Goal: Task Accomplishment & Management: Complete application form

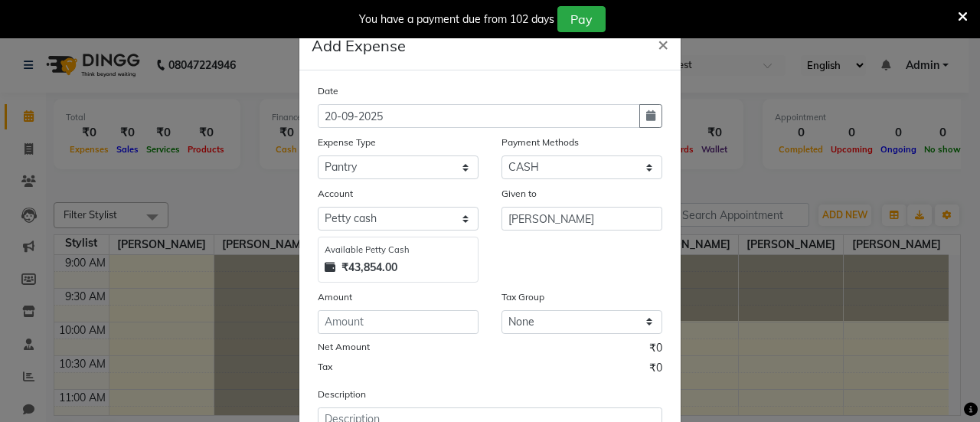
select select "18"
select select "1"
select select "7486"
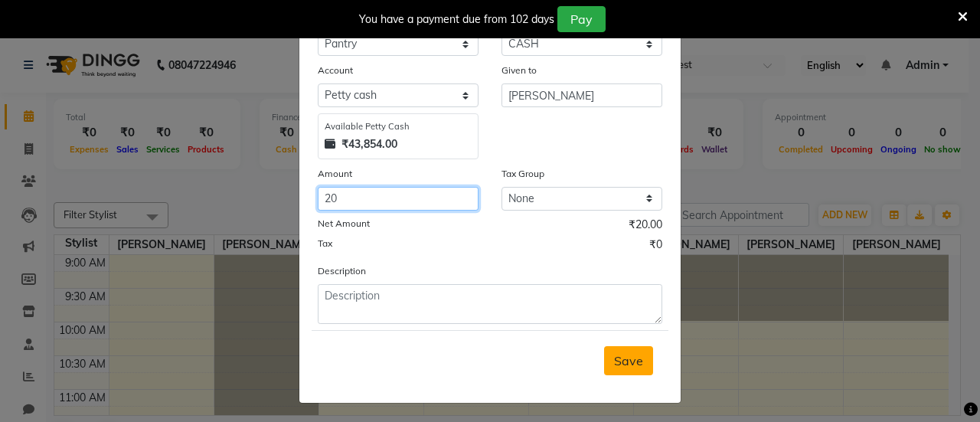
type input "20"
click at [624, 357] on span "Save" at bounding box center [628, 360] width 29 height 15
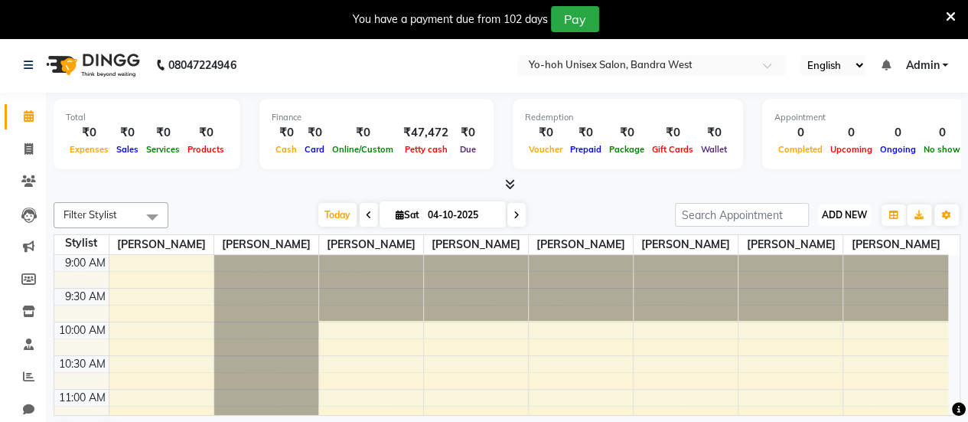
click at [848, 211] on span "ADD NEW" at bounding box center [844, 214] width 45 height 11
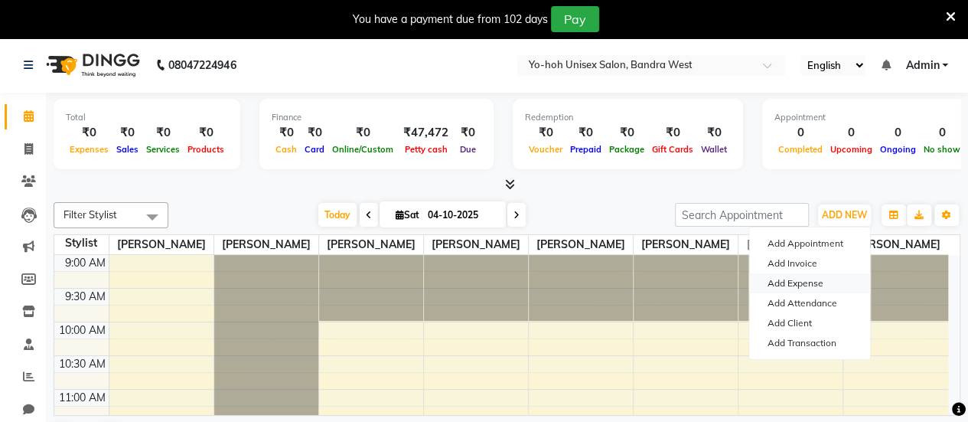
click at [795, 285] on link "Add Expense" at bounding box center [809, 283] width 121 height 20
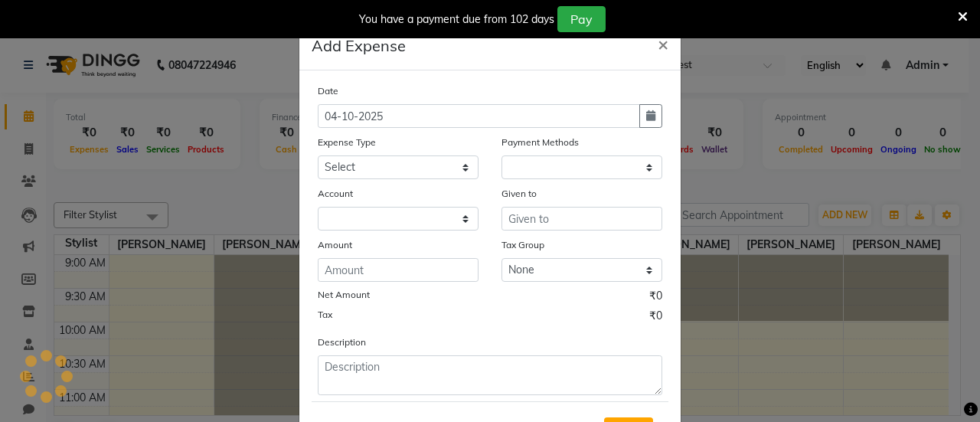
select select "1"
select select "7486"
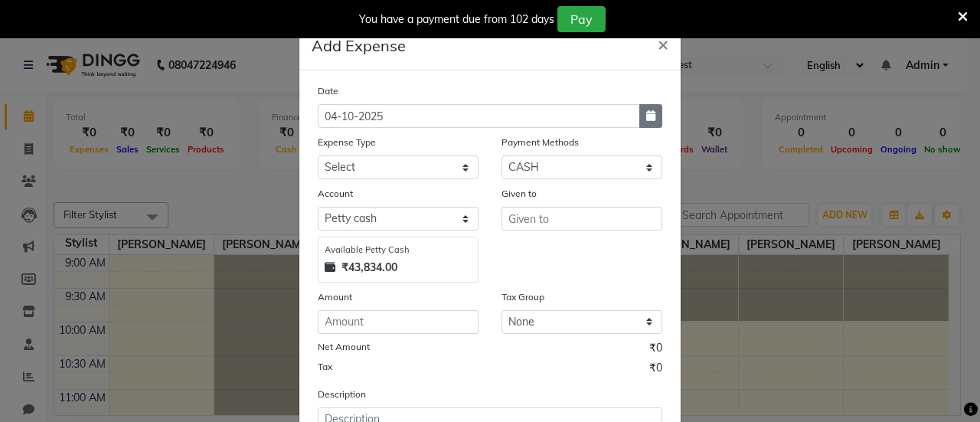
click at [639, 122] on button "button" at bounding box center [650, 116] width 23 height 24
select select "10"
select select "2025"
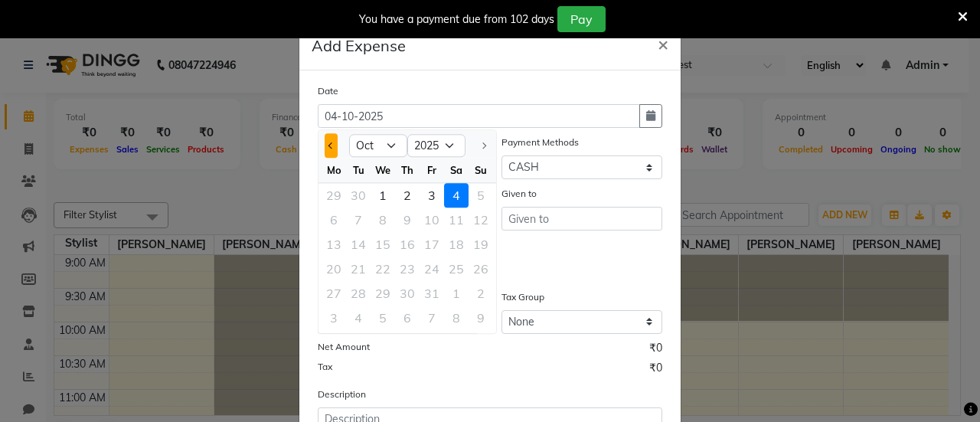
click at [325, 146] on button "Previous month" at bounding box center [331, 145] width 13 height 24
select select "9"
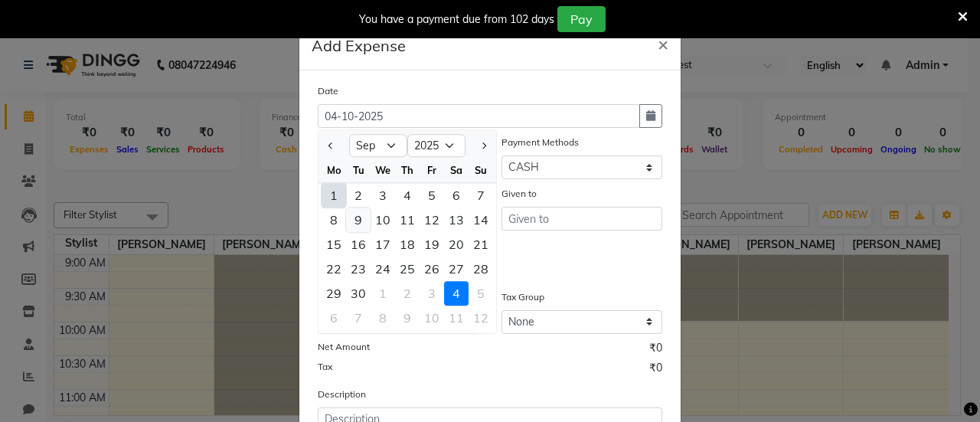
click at [355, 221] on div "9" at bounding box center [358, 219] width 24 height 24
type input "[DATE]"
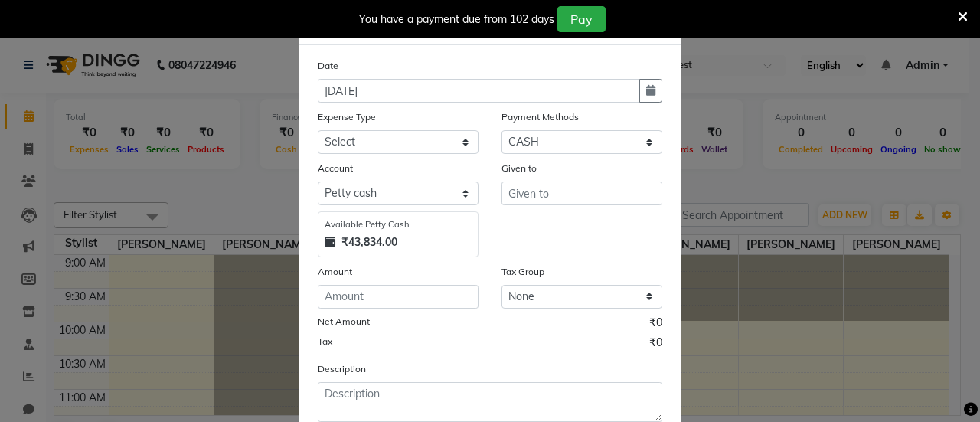
scroll to position [28, 0]
click at [544, 142] on select "Select CASH UPI CARD Prepaid" at bounding box center [581, 140] width 161 height 24
select select "8"
click at [501, 128] on select "Select CASH UPI CARD Prepaid" at bounding box center [581, 140] width 161 height 24
select select "7487"
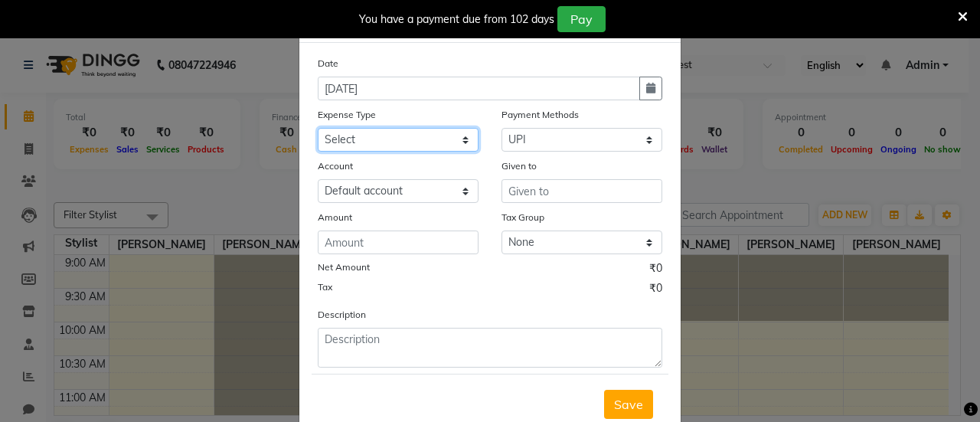
click at [377, 144] on select "Select Advance Salary Bank charges Car maintenance Cash transfer to bank Cash t…" at bounding box center [398, 140] width 161 height 24
click at [318, 128] on select "Select Advance Salary Bank charges Car maintenance Cash transfer to bank Cash t…" at bounding box center [398, 140] width 161 height 24
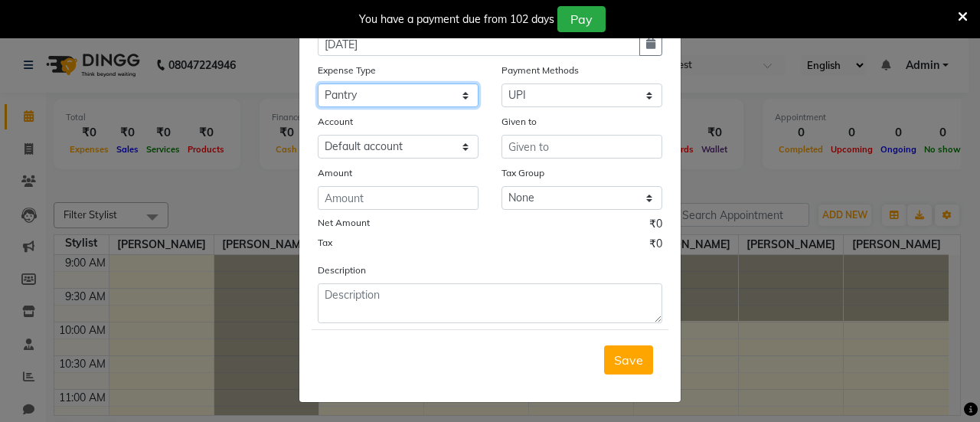
click at [400, 98] on select "Select Advance Salary Bank charges Car maintenance Cash transfer to bank Cash t…" at bounding box center [398, 95] width 161 height 24
select select "8"
click at [318, 83] on select "Select Advance Salary Bank charges Car maintenance Cash transfer to bank Cash t…" at bounding box center [398, 95] width 161 height 24
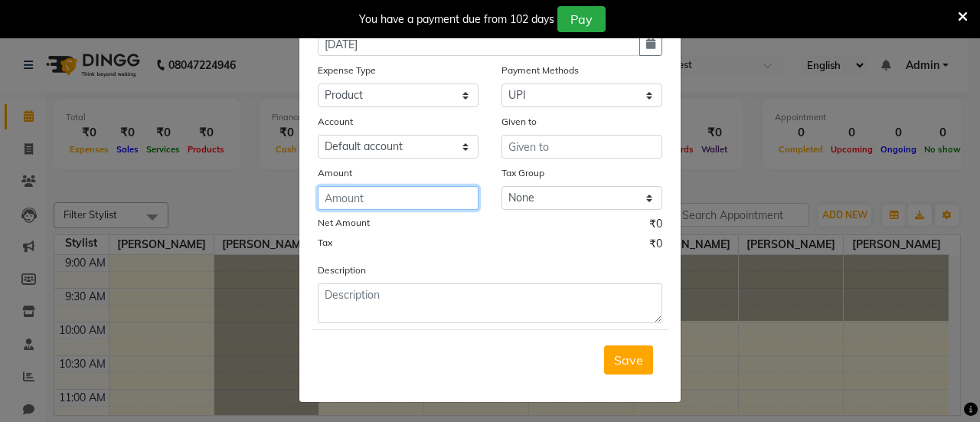
click at [379, 200] on input "number" at bounding box center [398, 198] width 161 height 24
type input "13084"
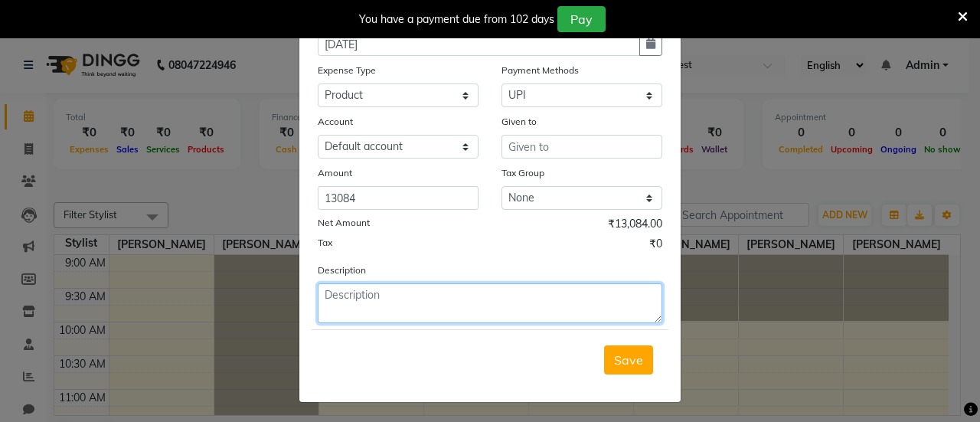
click at [386, 286] on textarea at bounding box center [490, 303] width 345 height 40
type textarea "P"
type textarea "(MATRIX) & BEAUTY CENTER"
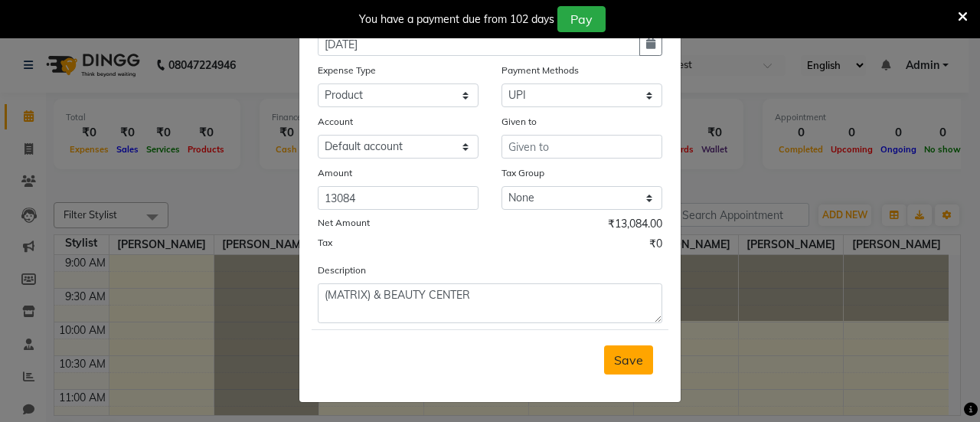
click at [613, 367] on button "Save" at bounding box center [628, 359] width 49 height 29
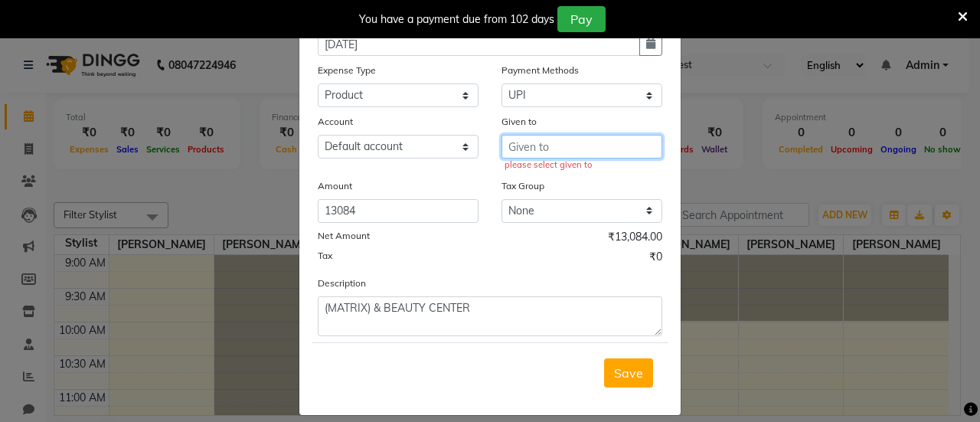
click at [583, 154] on input "text" at bounding box center [581, 147] width 161 height 24
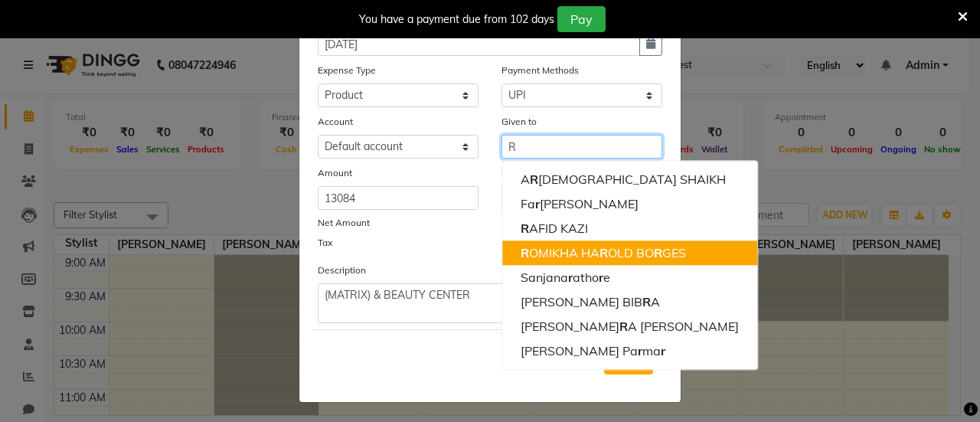
click at [579, 253] on ngb-highlight "R OMIKHA HA R OLD BO R GES" at bounding box center [603, 252] width 165 height 15
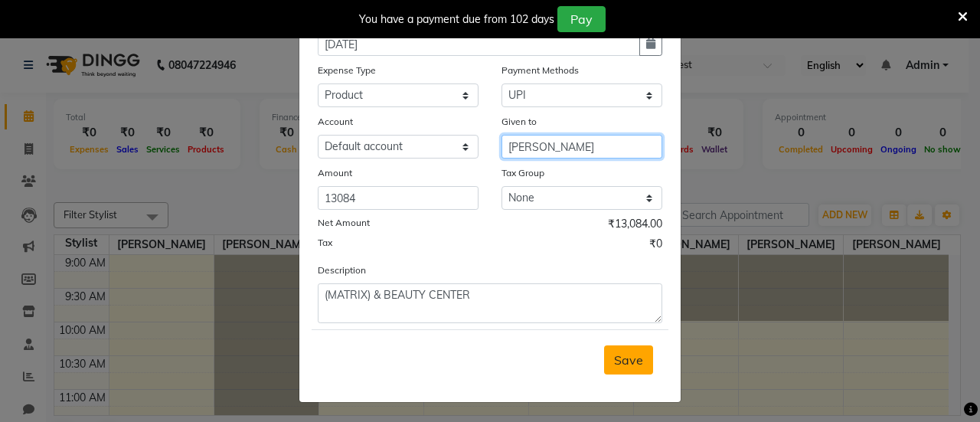
type input "[PERSON_NAME]"
click at [616, 361] on span "Save" at bounding box center [628, 359] width 29 height 15
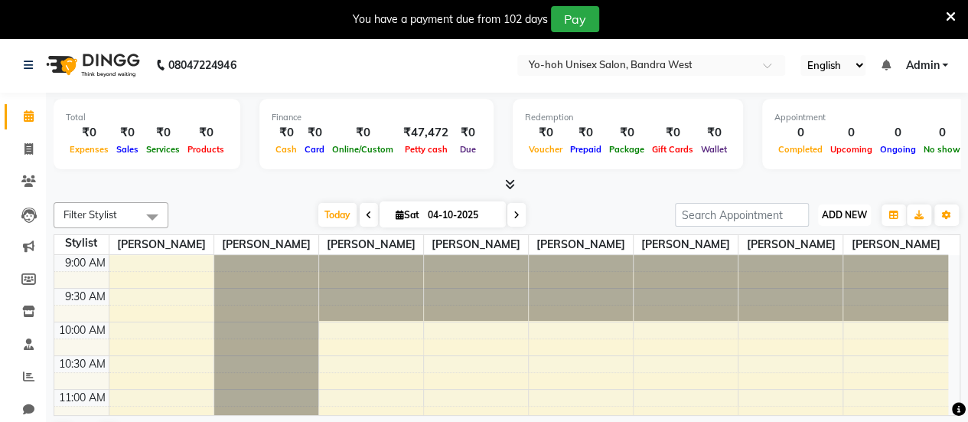
click at [859, 210] on span "ADD NEW" at bounding box center [844, 214] width 45 height 11
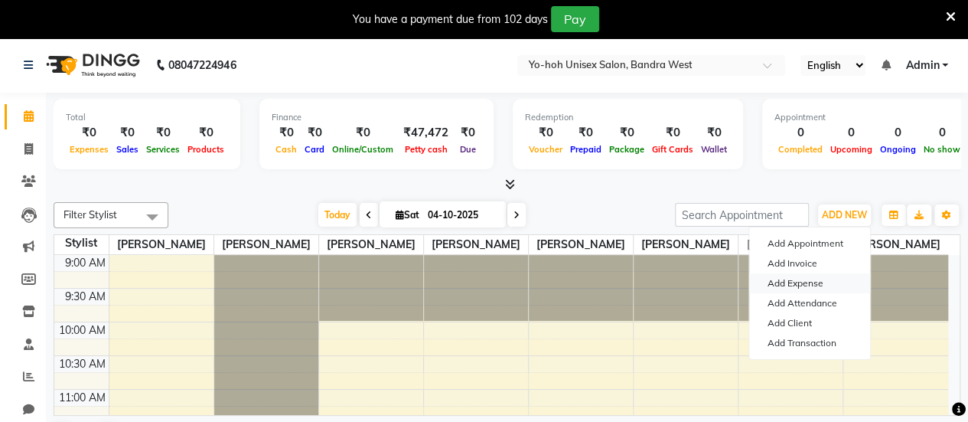
click at [796, 284] on link "Add Expense" at bounding box center [809, 283] width 121 height 20
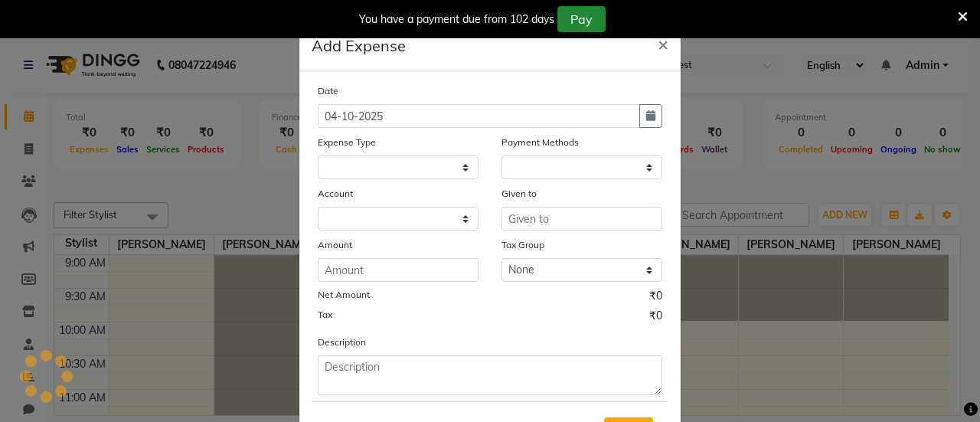
select select "1"
select select "7486"
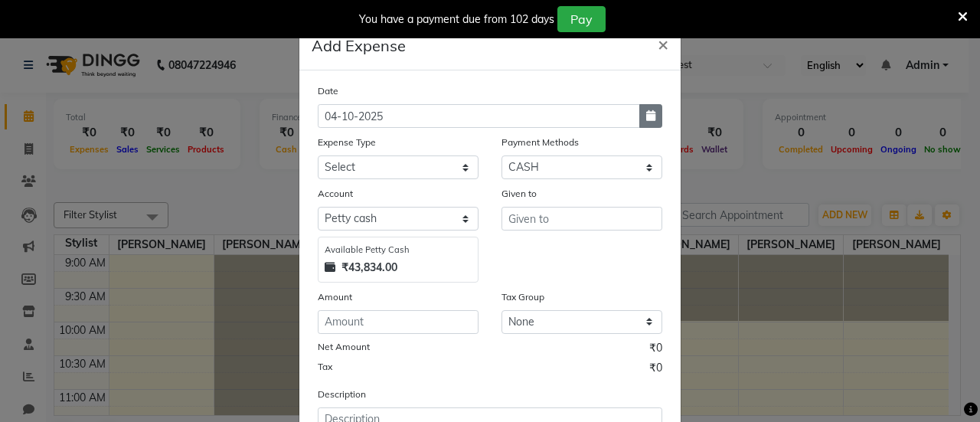
click at [639, 108] on button "button" at bounding box center [650, 116] width 23 height 24
select select "10"
select select "2025"
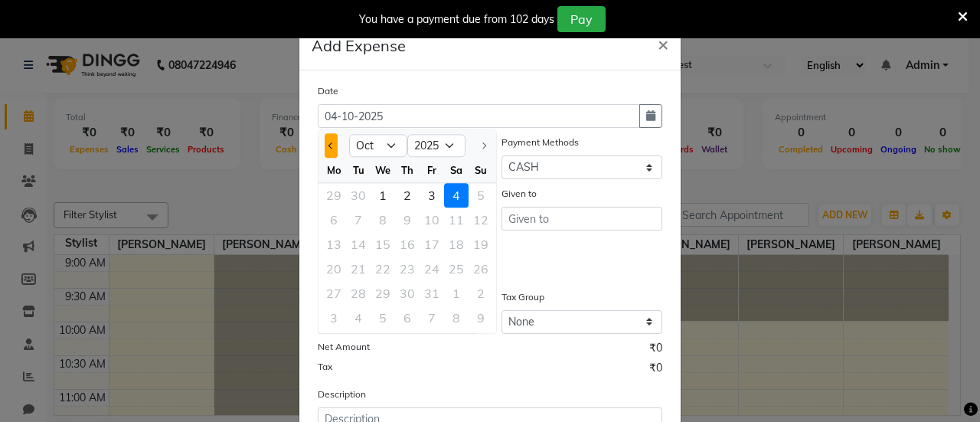
click at [325, 148] on button "Previous month" at bounding box center [331, 145] width 13 height 24
select select "9"
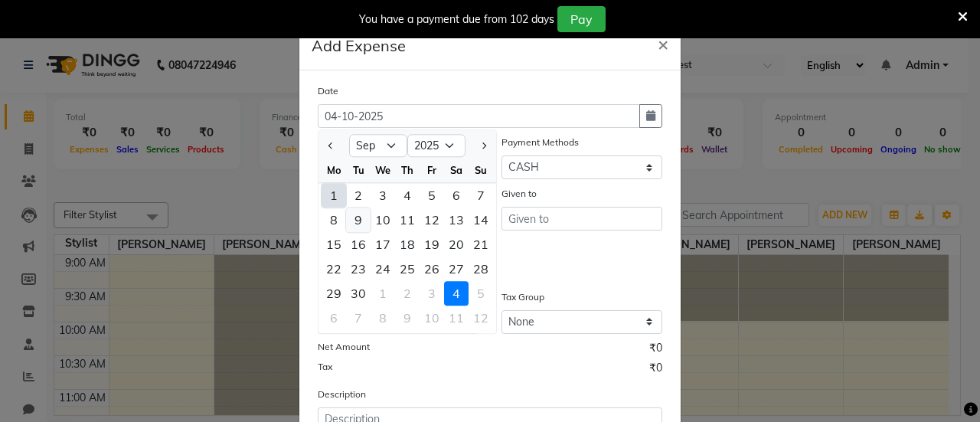
click at [348, 217] on div "9" at bounding box center [358, 219] width 24 height 24
type input "[DATE]"
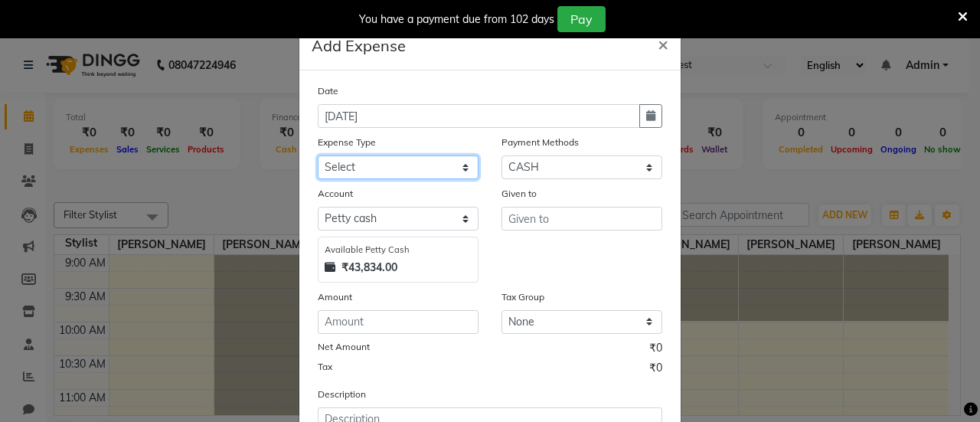
click at [425, 175] on select "Select Advance Salary Bank charges Car maintenance Cash transfer to bank Cash t…" at bounding box center [398, 167] width 161 height 24
select select "18"
click at [318, 155] on select "Select Advance Salary Bank charges Car maintenance Cash transfer to bank Cash t…" at bounding box center [398, 167] width 161 height 24
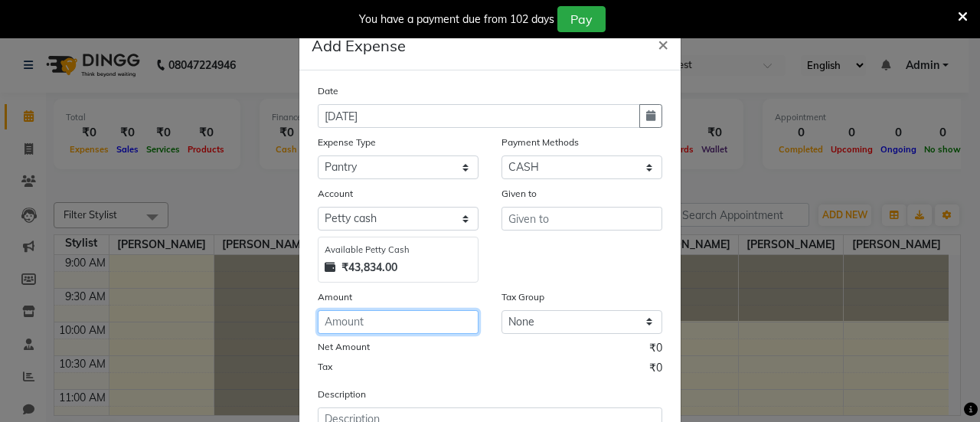
click at [381, 319] on input "number" at bounding box center [398, 322] width 161 height 24
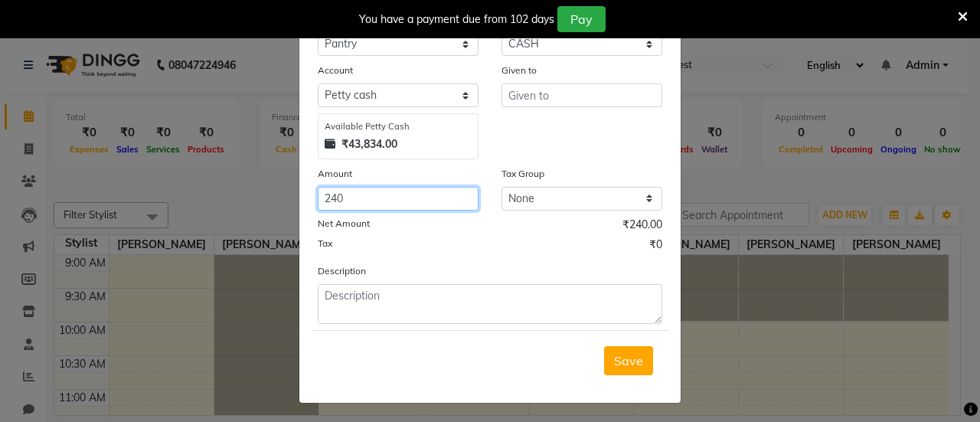
type input "240"
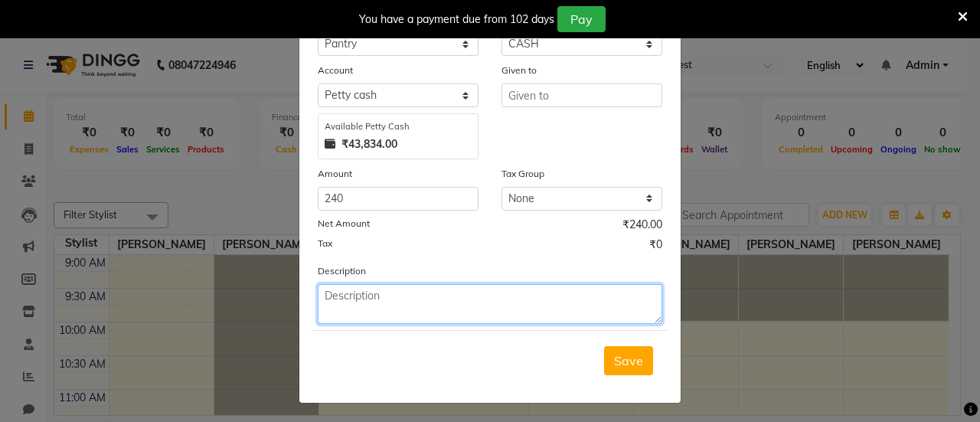
click at [383, 307] on textarea at bounding box center [490, 304] width 345 height 40
type textarea "BISLERI"
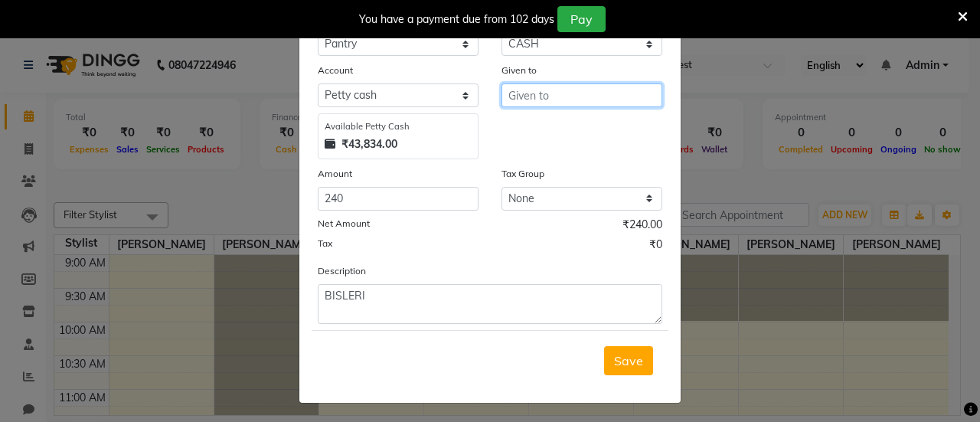
click at [553, 96] on input "text" at bounding box center [581, 95] width 161 height 24
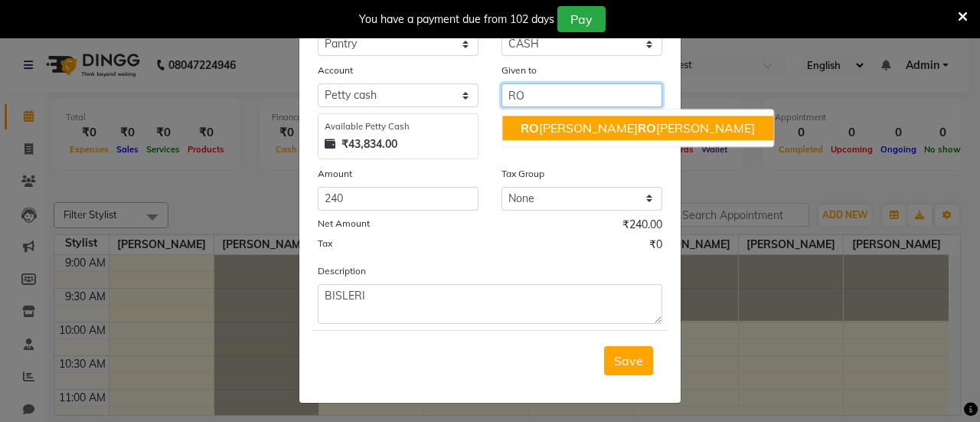
click at [562, 129] on ngb-highlight "[PERSON_NAME] HA RO [PERSON_NAME]" at bounding box center [638, 127] width 234 height 15
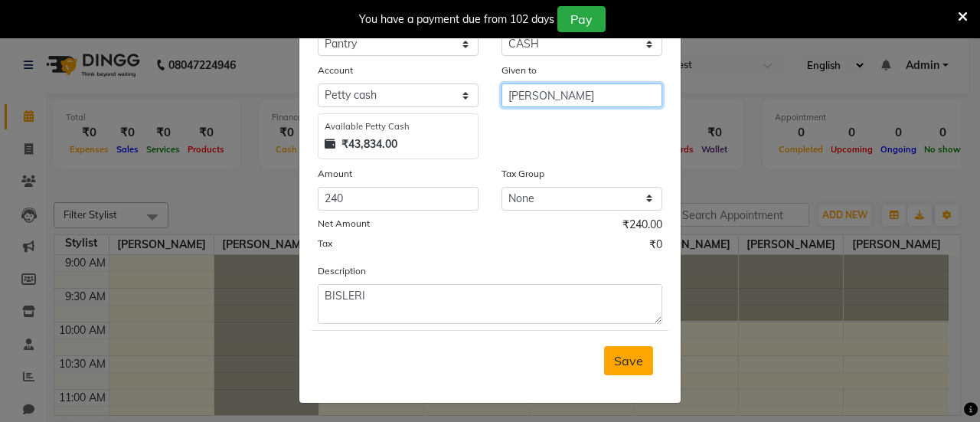
type input "[PERSON_NAME]"
click at [625, 364] on span "Save" at bounding box center [628, 360] width 29 height 15
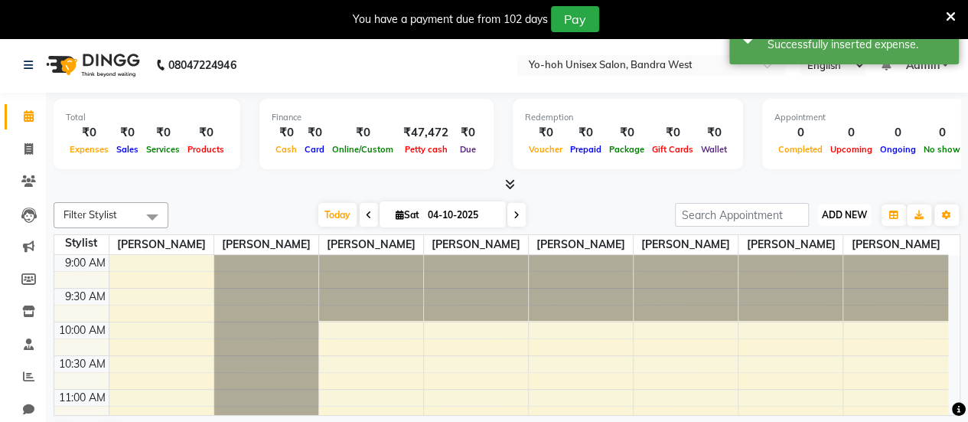
click at [854, 211] on span "ADD NEW" at bounding box center [844, 214] width 45 height 11
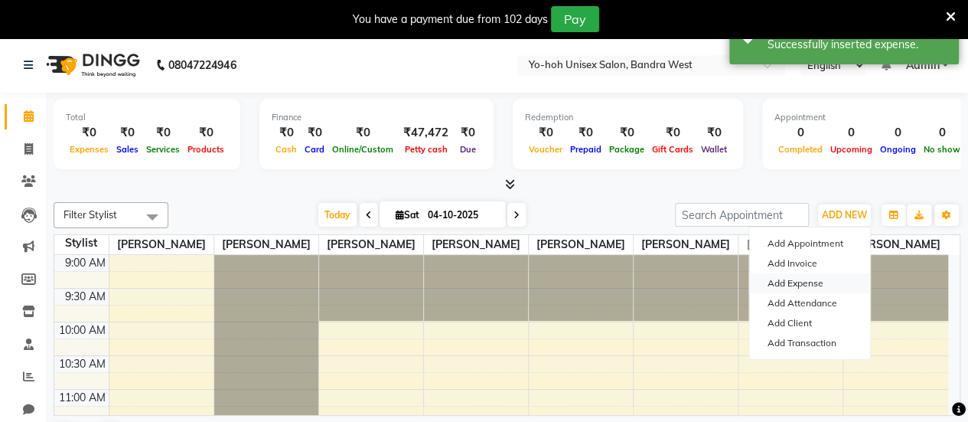
click at [821, 283] on link "Add Expense" at bounding box center [809, 283] width 121 height 20
select select "1"
select select "7486"
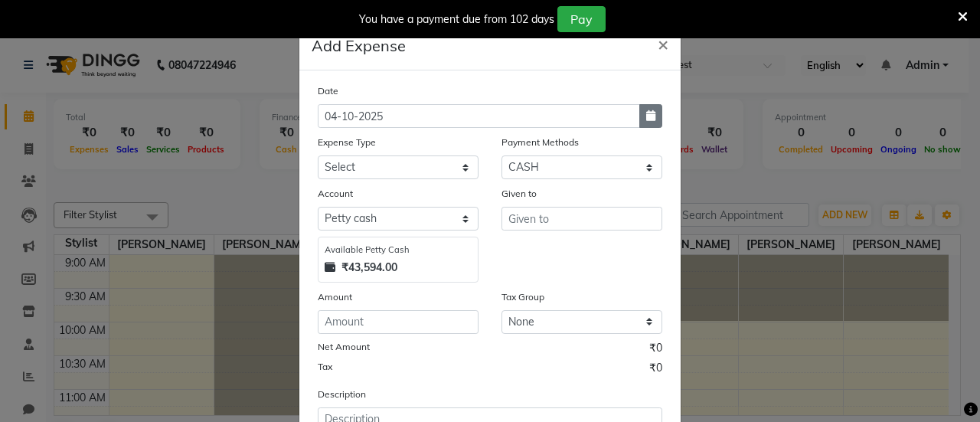
click at [646, 116] on icon "button" at bounding box center [650, 115] width 9 height 11
select select "10"
select select "2025"
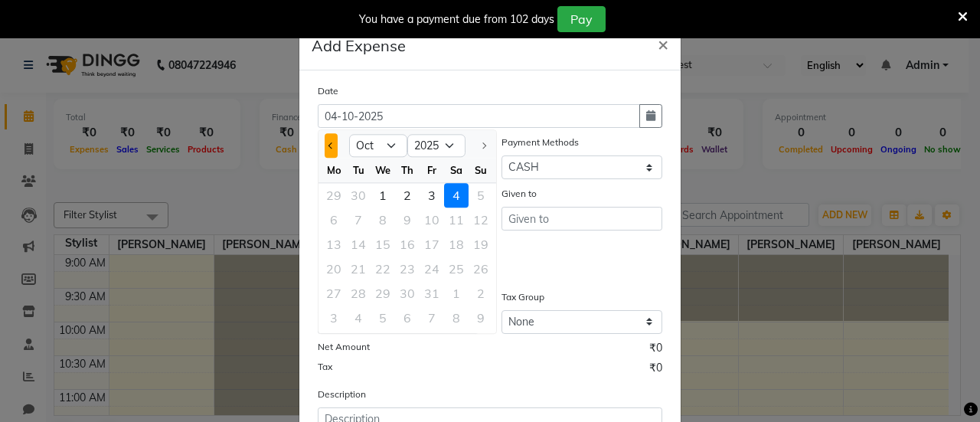
click at [325, 144] on button "Previous month" at bounding box center [331, 145] width 13 height 24
select select "9"
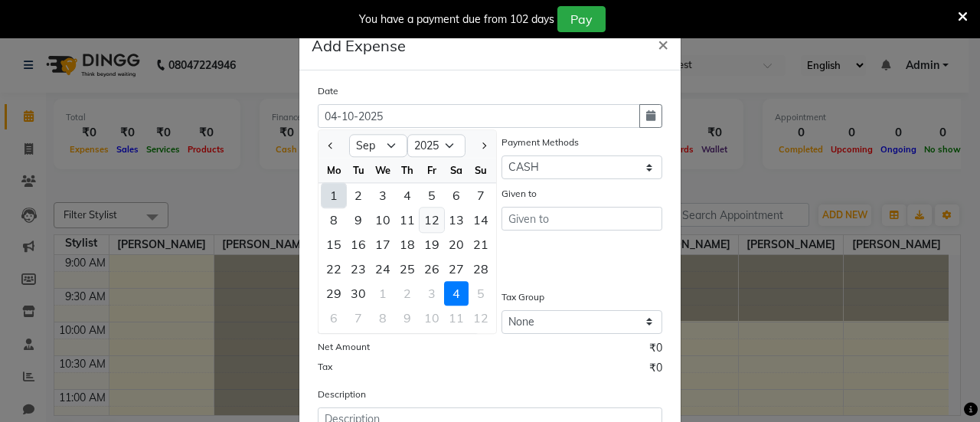
click at [427, 218] on div "12" at bounding box center [432, 219] width 24 height 24
type input "[DATE]"
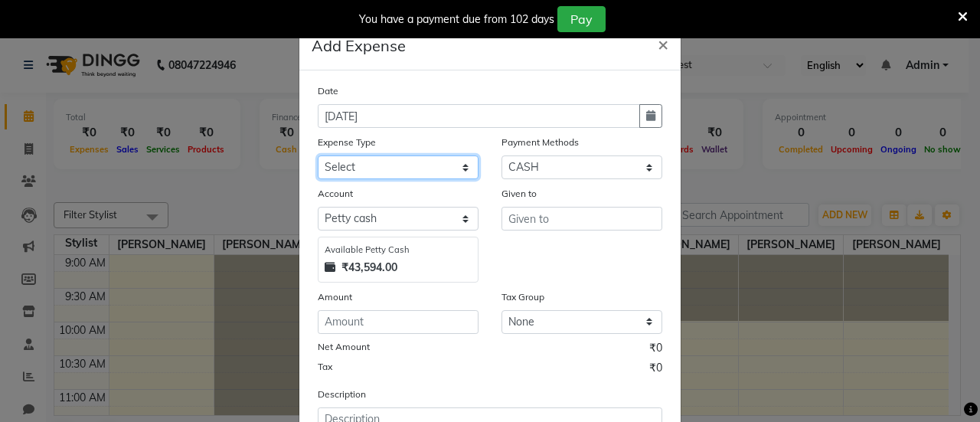
click at [421, 161] on select "Select Advance Salary Bank charges Car maintenance Cash transfer to bank Cash t…" at bounding box center [398, 167] width 161 height 24
select select "18"
click at [318, 155] on select "Select Advance Salary Bank charges Car maintenance Cash transfer to bank Cash t…" at bounding box center [398, 167] width 161 height 24
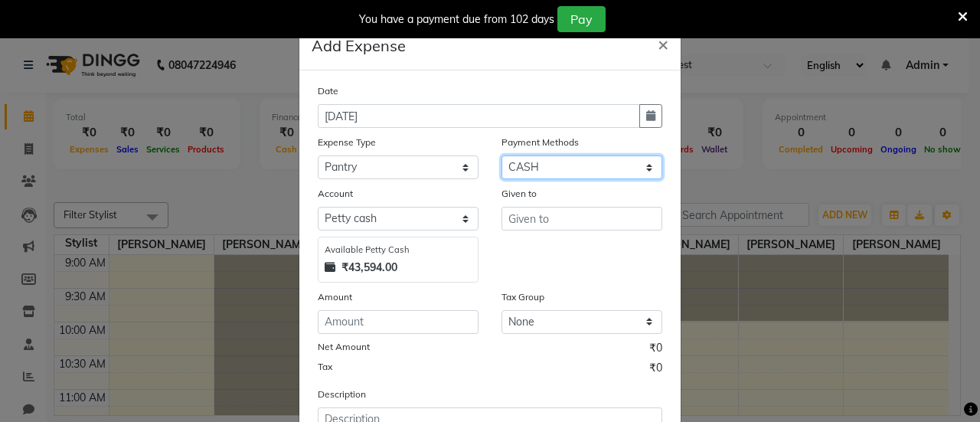
click at [540, 163] on select "Select CASH UPI CARD Prepaid" at bounding box center [581, 167] width 161 height 24
select select "8"
click at [501, 155] on select "Select CASH UPI CARD Prepaid" at bounding box center [581, 167] width 161 height 24
select select "7487"
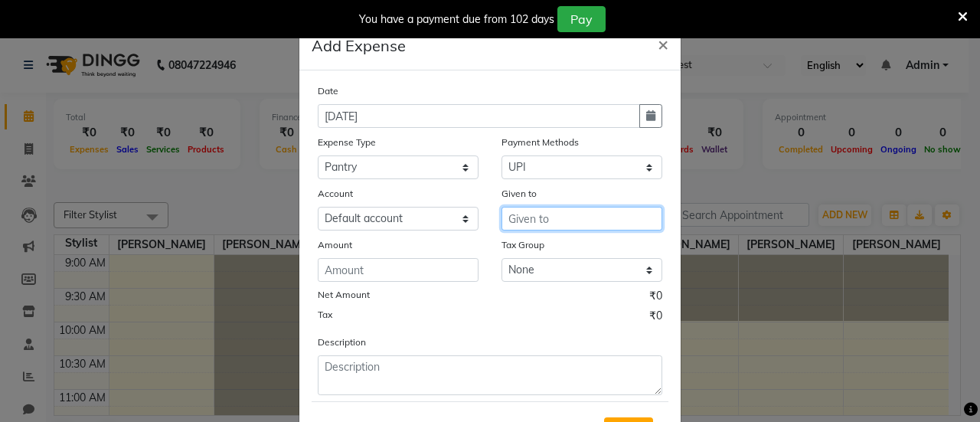
click at [511, 220] on input "text" at bounding box center [581, 219] width 161 height 24
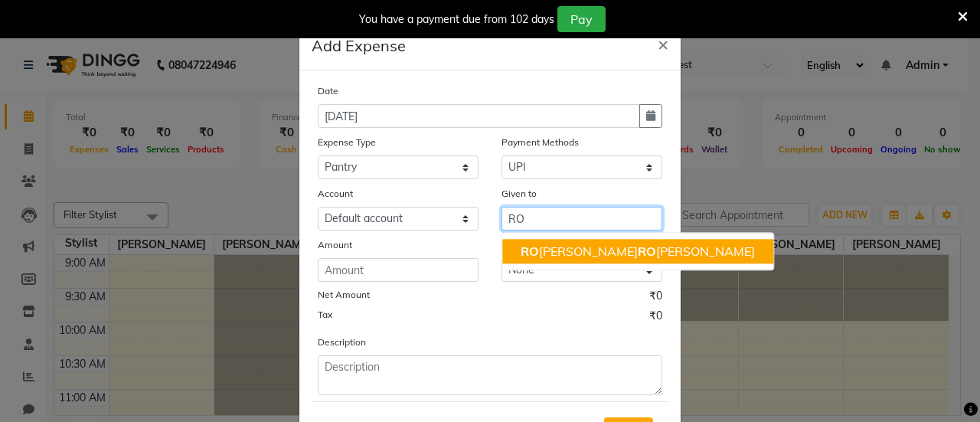
click at [538, 247] on ngb-highlight "[PERSON_NAME] HA RO [PERSON_NAME]" at bounding box center [638, 250] width 234 height 15
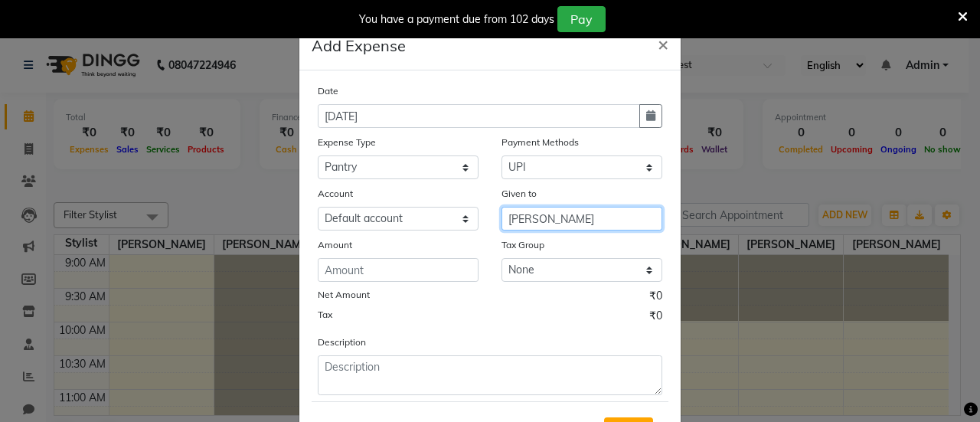
type input "[PERSON_NAME]"
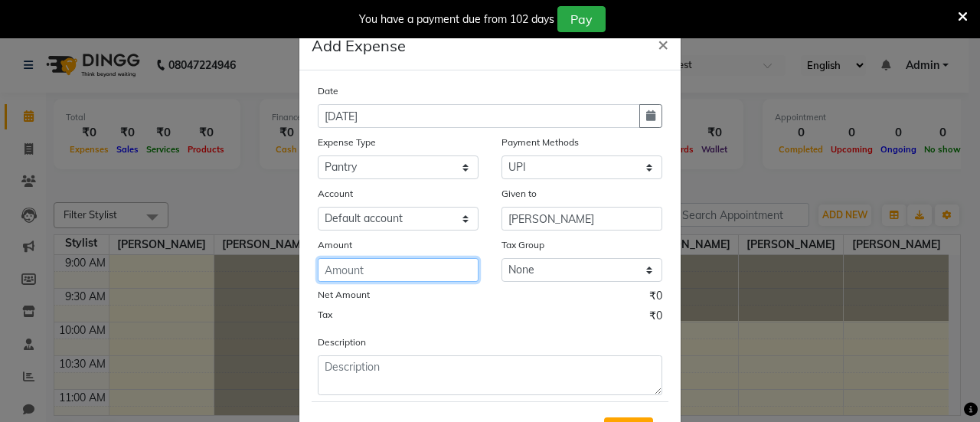
click at [436, 263] on input "number" at bounding box center [398, 270] width 161 height 24
type input "215"
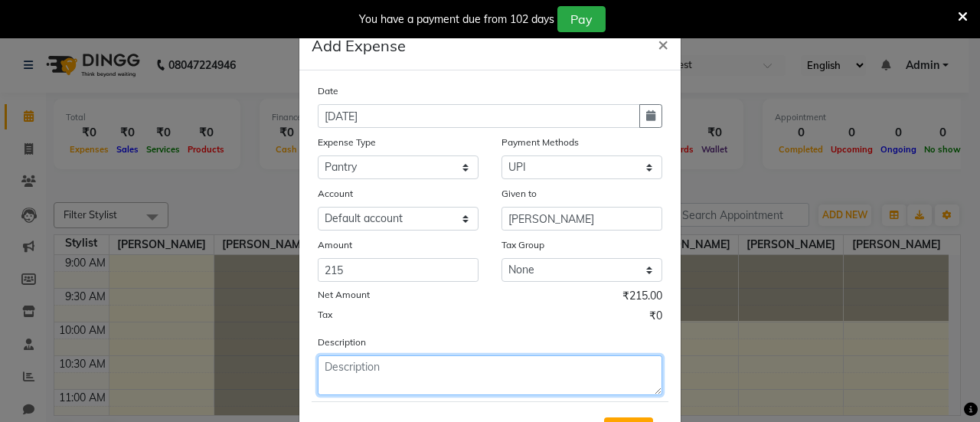
click at [453, 377] on textarea at bounding box center [490, 375] width 345 height 40
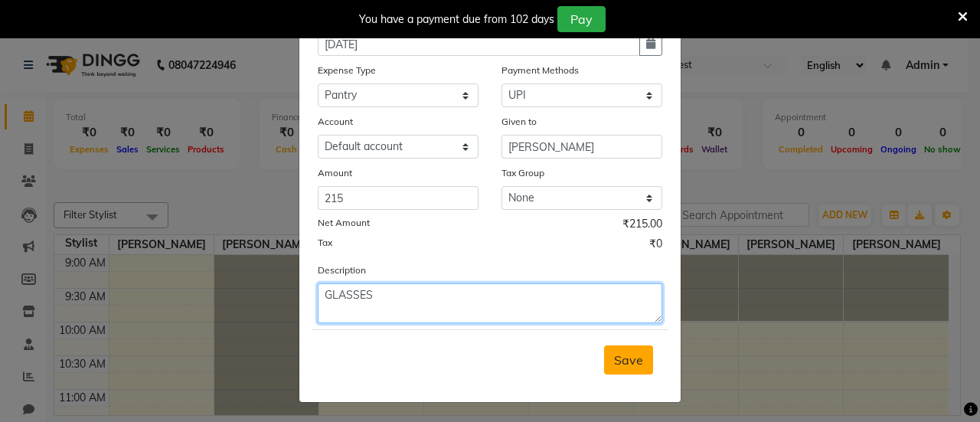
type textarea "GLASSES"
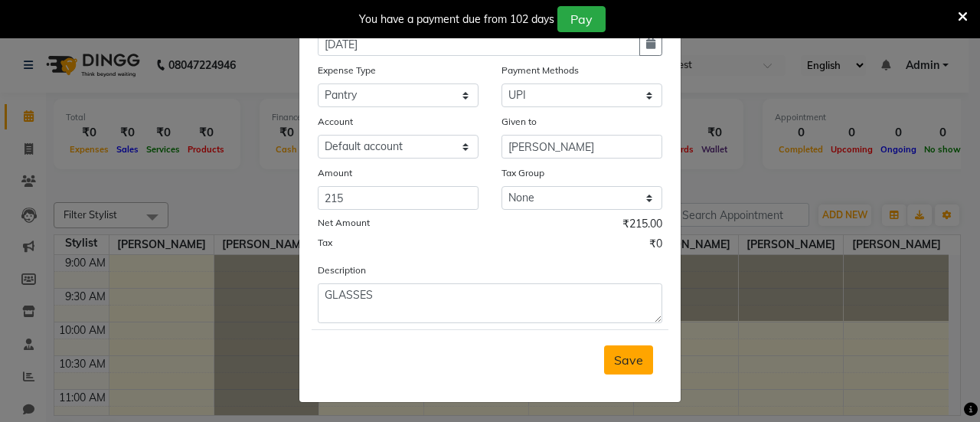
click at [627, 358] on span "Save" at bounding box center [628, 359] width 29 height 15
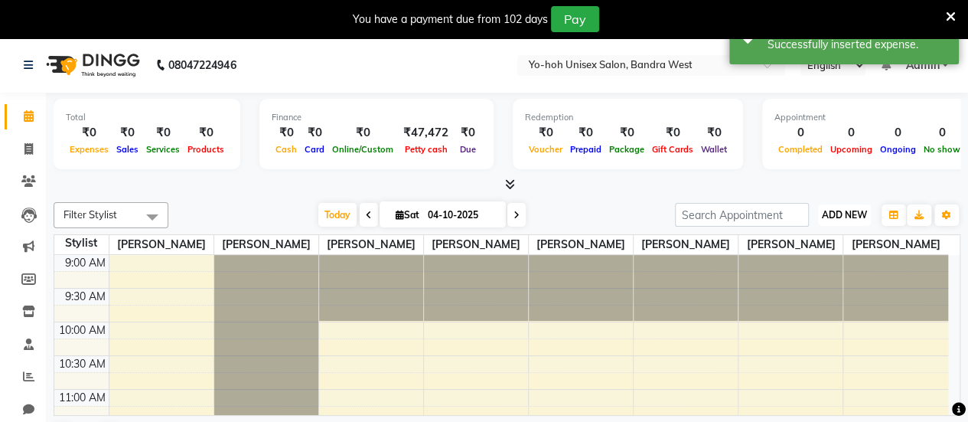
click at [839, 221] on button "ADD NEW Toggle Dropdown" at bounding box center [844, 214] width 53 height 21
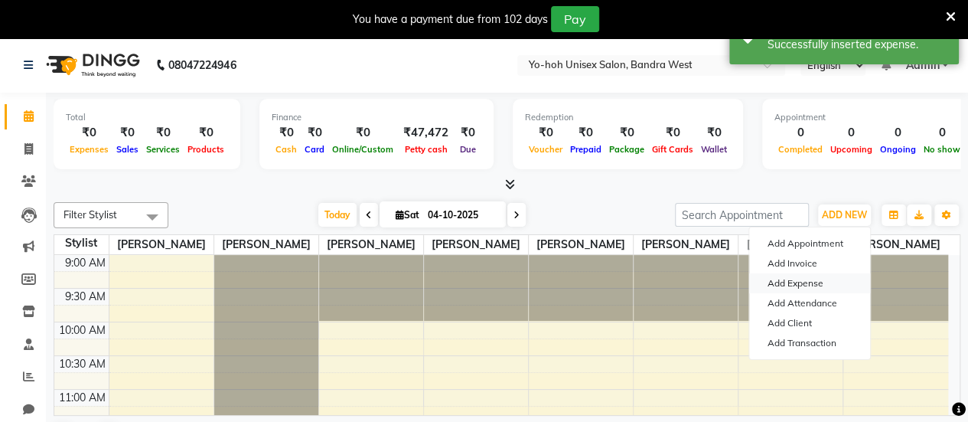
click at [793, 282] on link "Add Expense" at bounding box center [809, 283] width 121 height 20
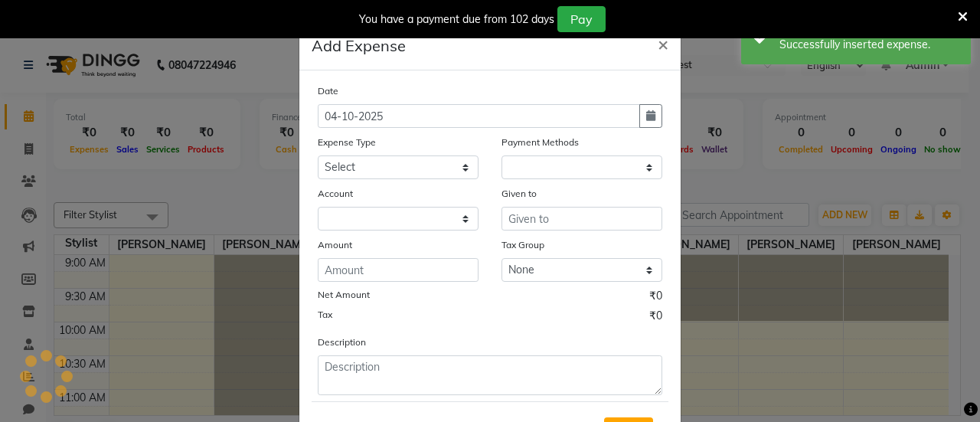
select select "1"
select select "7486"
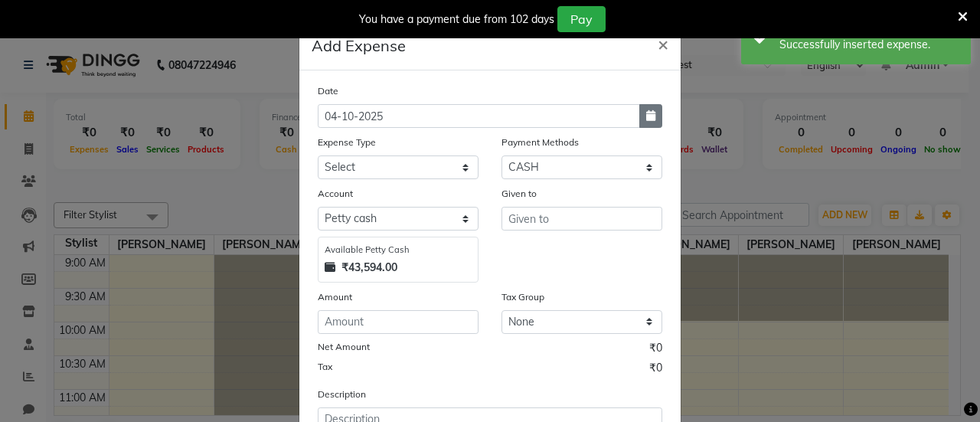
click at [646, 113] on icon "button" at bounding box center [650, 115] width 9 height 11
select select "10"
select select "2025"
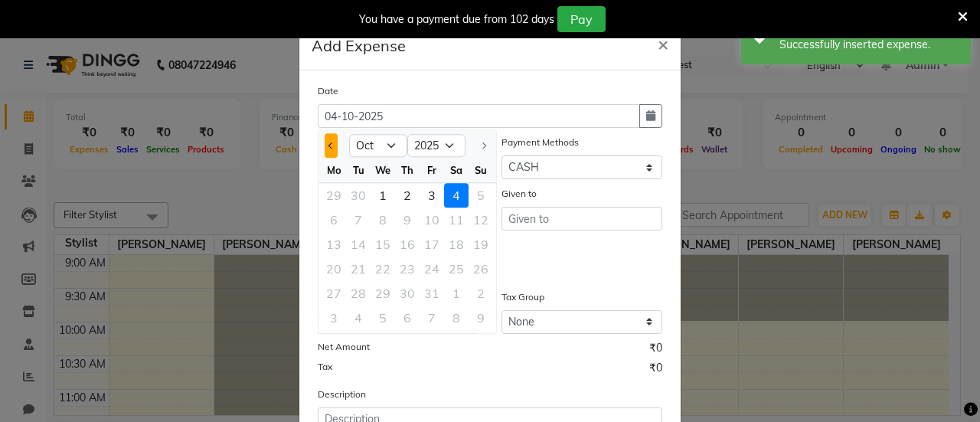
click at [328, 146] on span "Previous month" at bounding box center [331, 145] width 6 height 6
select select "9"
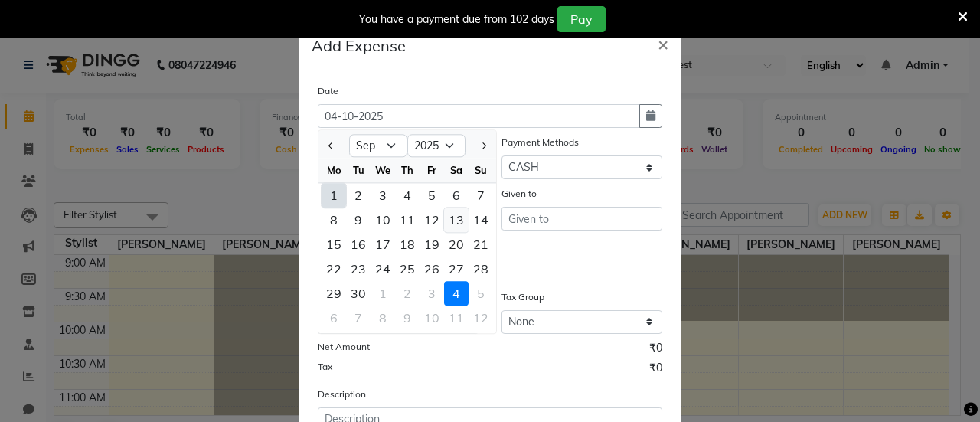
click at [457, 211] on div "13" at bounding box center [456, 219] width 24 height 24
type input "13-09-2025"
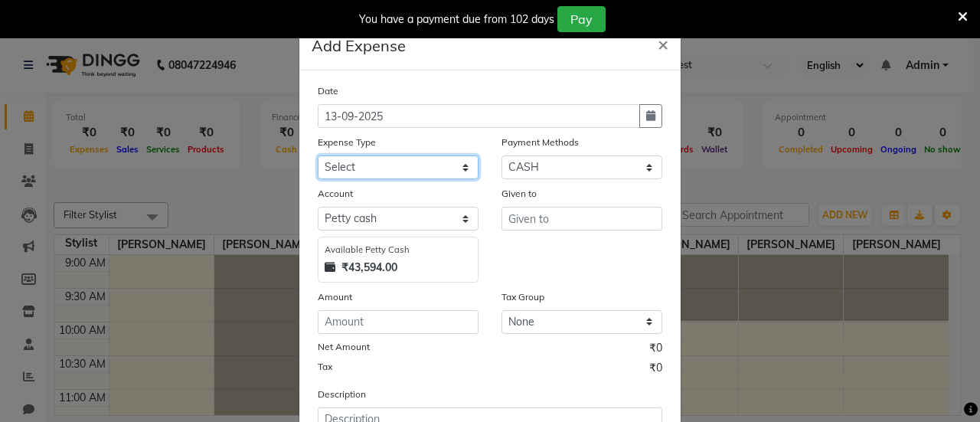
click at [447, 168] on select "Select Advance Salary Bank charges Car maintenance Cash transfer to bank Cash t…" at bounding box center [398, 167] width 161 height 24
select select "18"
click at [318, 155] on select "Select Advance Salary Bank charges Car maintenance Cash transfer to bank Cash t…" at bounding box center [398, 167] width 161 height 24
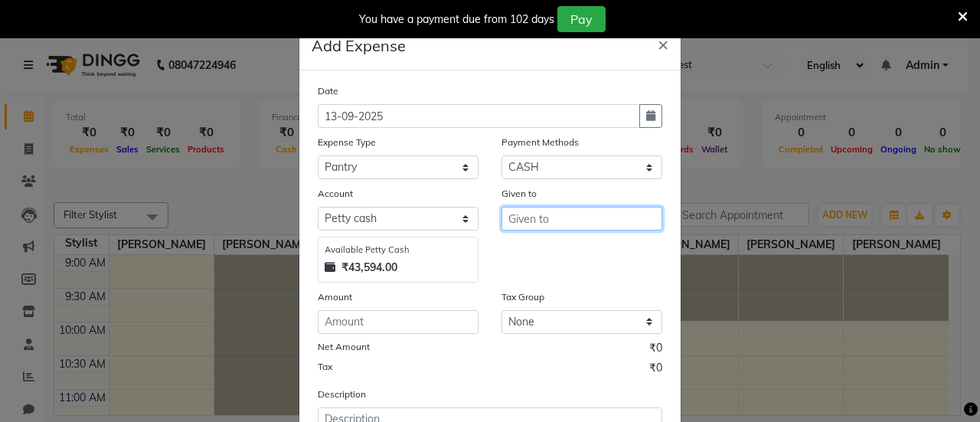
click at [544, 215] on input "text" at bounding box center [581, 219] width 161 height 24
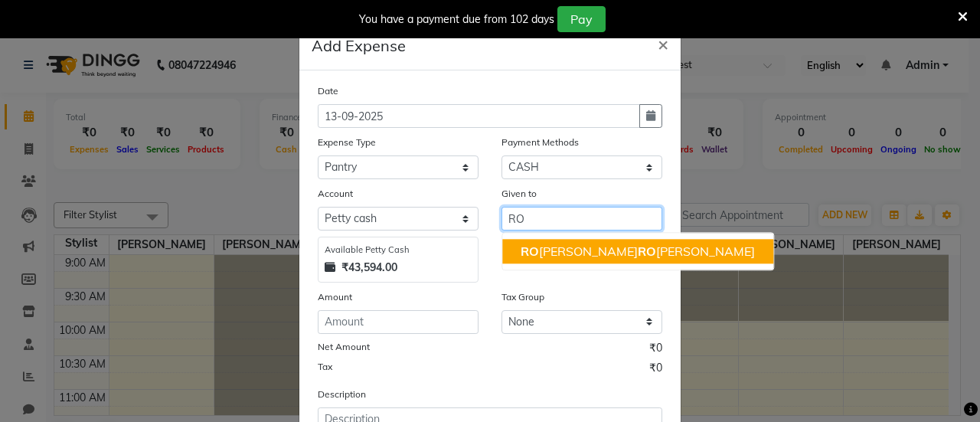
click at [542, 250] on ngb-highlight "[PERSON_NAME] HA RO [PERSON_NAME]" at bounding box center [638, 250] width 234 height 15
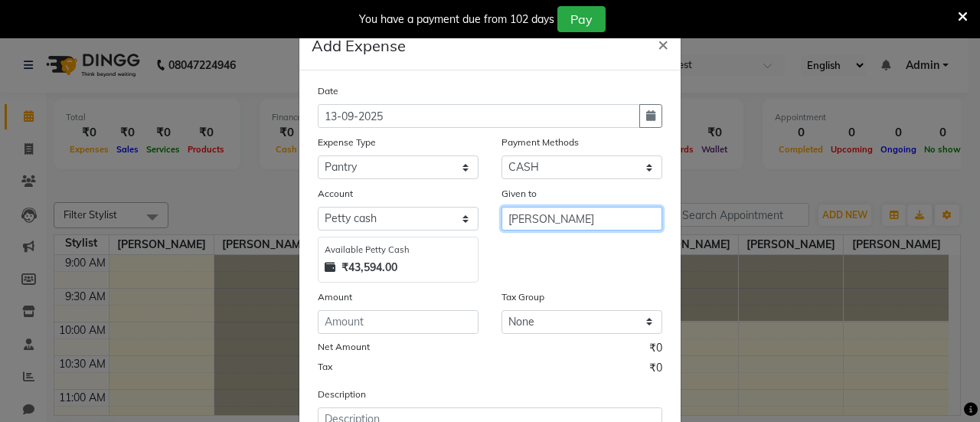
scroll to position [123, 0]
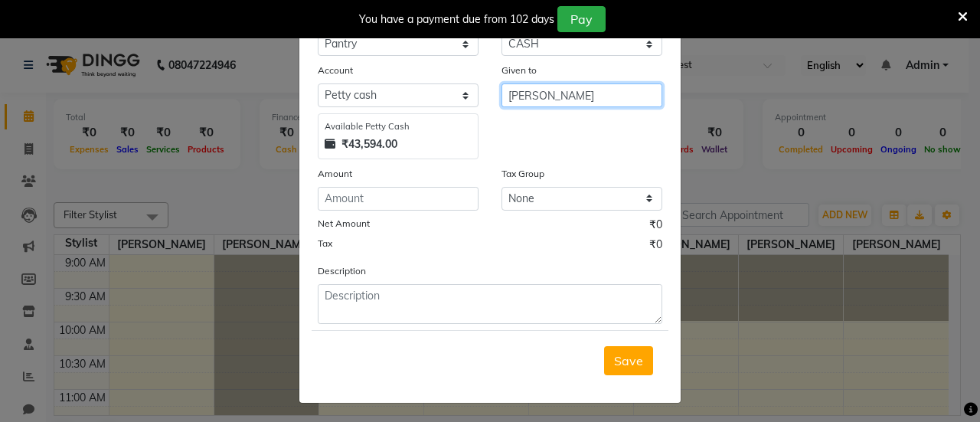
type input "[PERSON_NAME]"
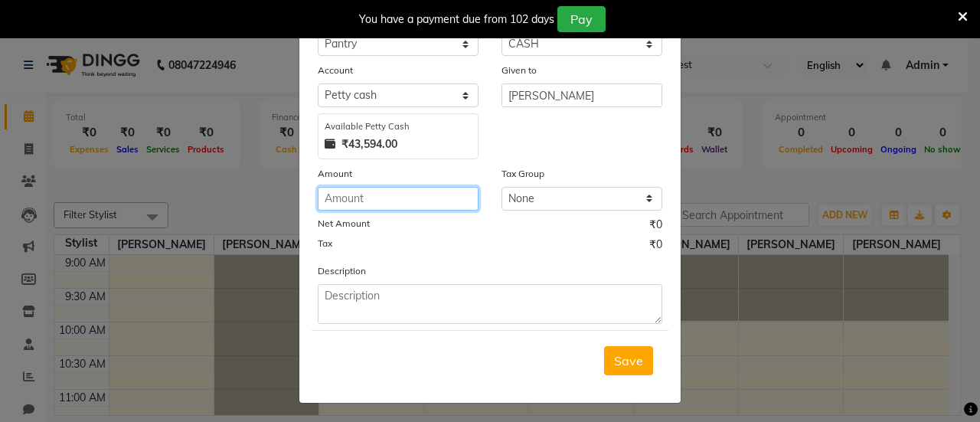
click at [401, 202] on input "number" at bounding box center [398, 199] width 161 height 24
type input "110"
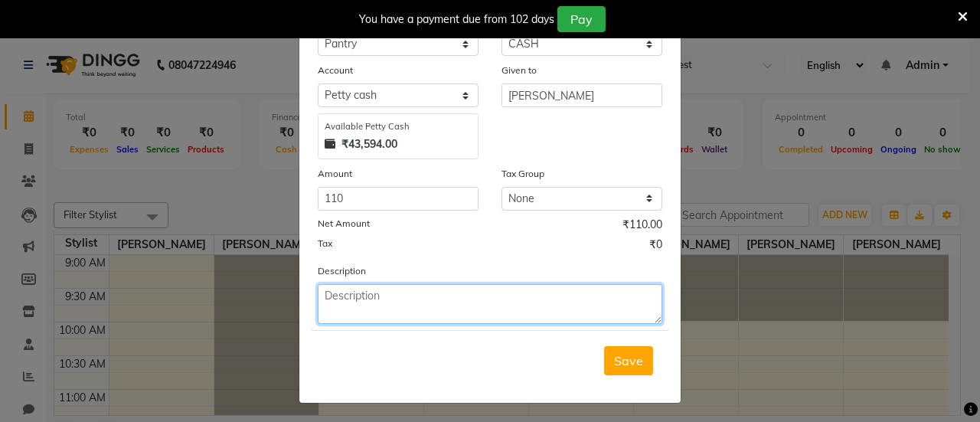
click at [390, 310] on textarea at bounding box center [490, 304] width 345 height 40
type textarea "WATER"
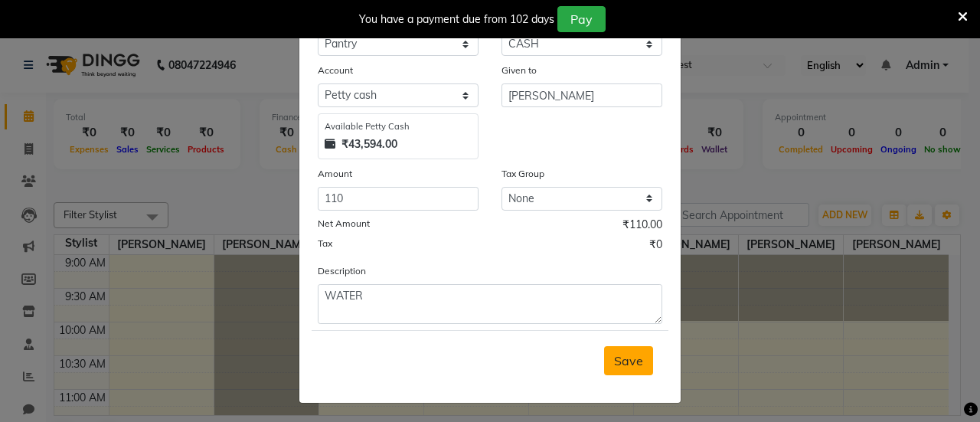
click at [620, 360] on span "Save" at bounding box center [628, 360] width 29 height 15
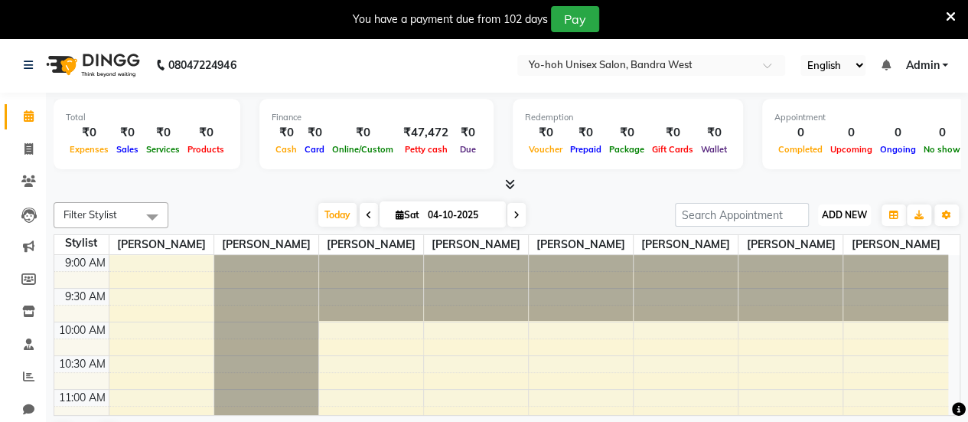
click at [828, 214] on span "ADD NEW" at bounding box center [844, 214] width 45 height 11
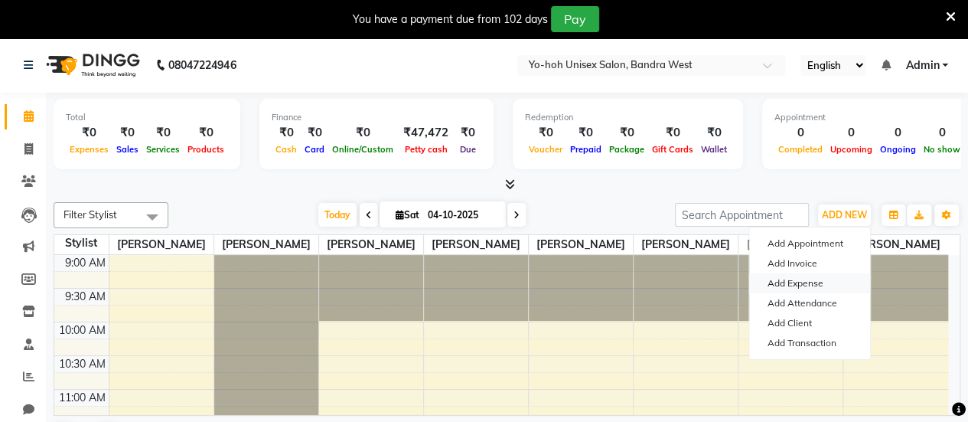
click at [803, 281] on link "Add Expense" at bounding box center [809, 283] width 121 height 20
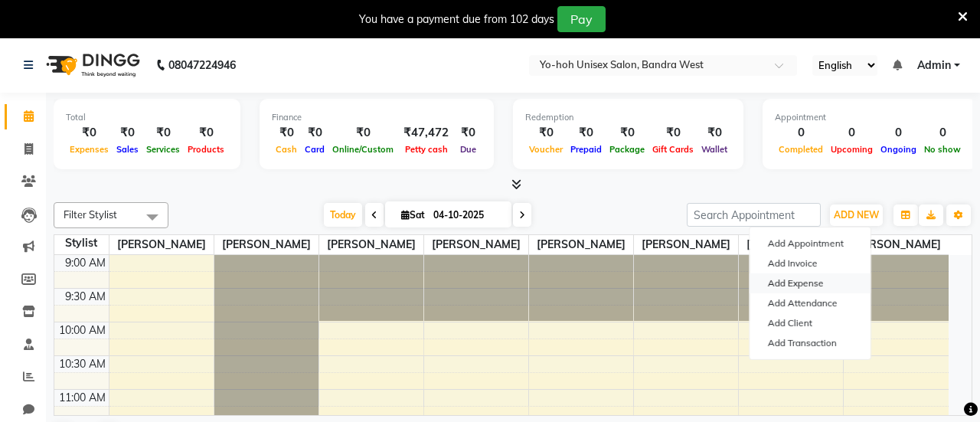
select select "1"
select select "7486"
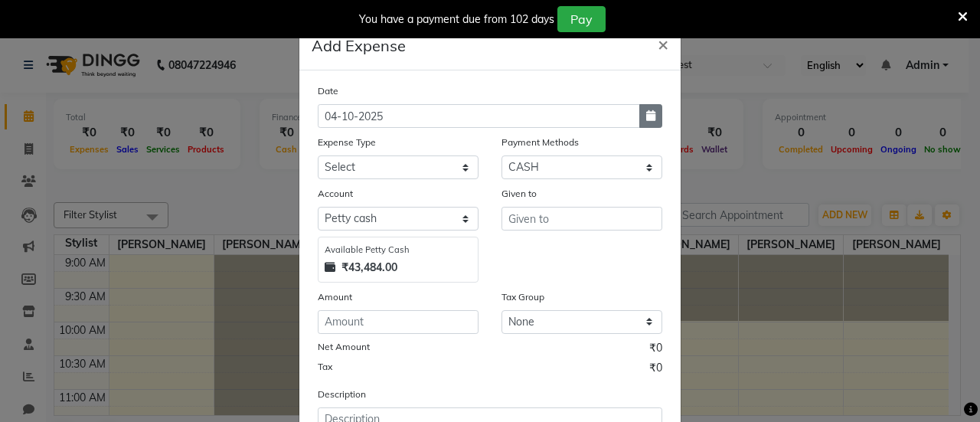
click at [646, 118] on icon "button" at bounding box center [650, 115] width 9 height 11
select select "10"
select select "2025"
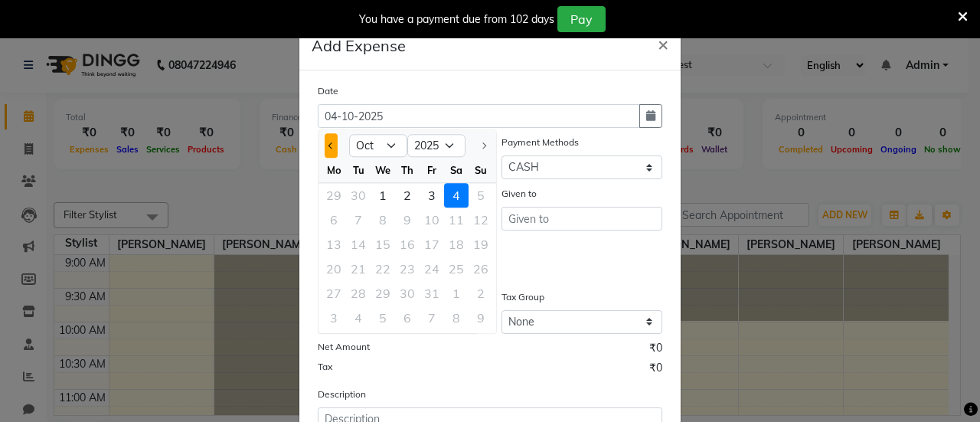
click at [326, 142] on button "Previous month" at bounding box center [331, 145] width 13 height 24
select select "9"
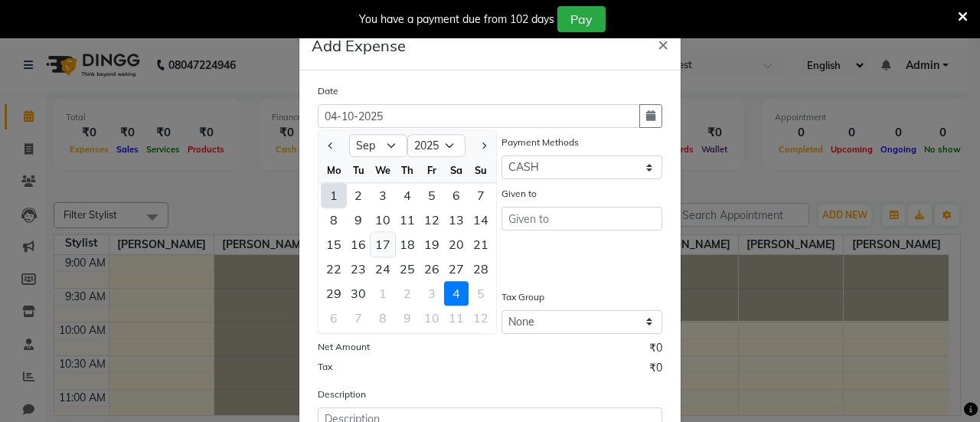
click at [380, 249] on div "17" at bounding box center [383, 244] width 24 height 24
type input "17-09-2025"
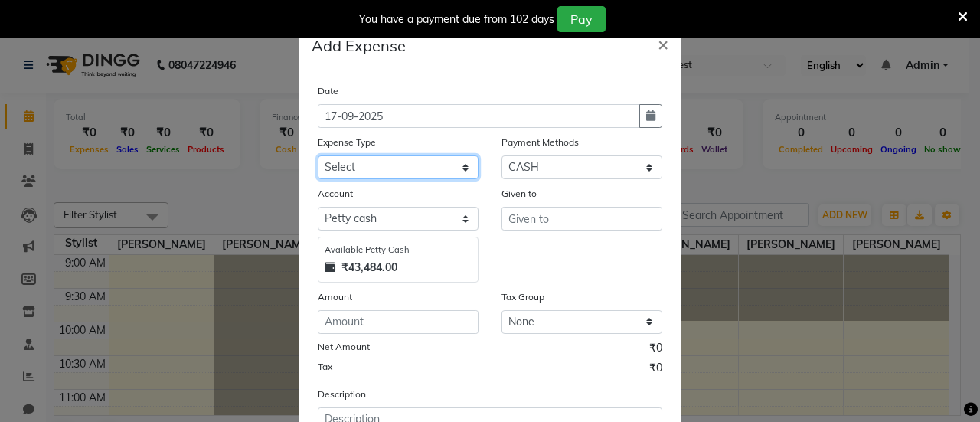
click at [444, 172] on select "Select Advance Salary Bank charges Car maintenance Cash transfer to bank Cash t…" at bounding box center [398, 167] width 161 height 24
select select "18"
click at [318, 155] on select "Select Advance Salary Bank charges Car maintenance Cash transfer to bank Cash t…" at bounding box center [398, 167] width 161 height 24
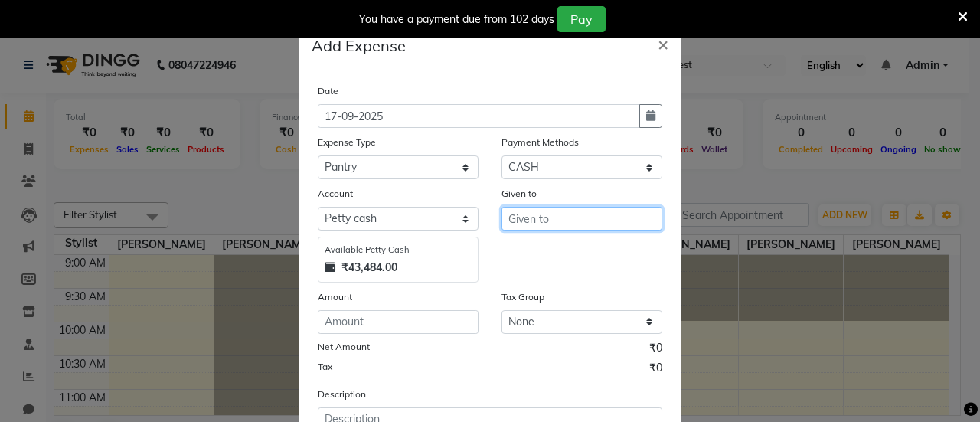
click at [547, 220] on input "text" at bounding box center [581, 219] width 161 height 24
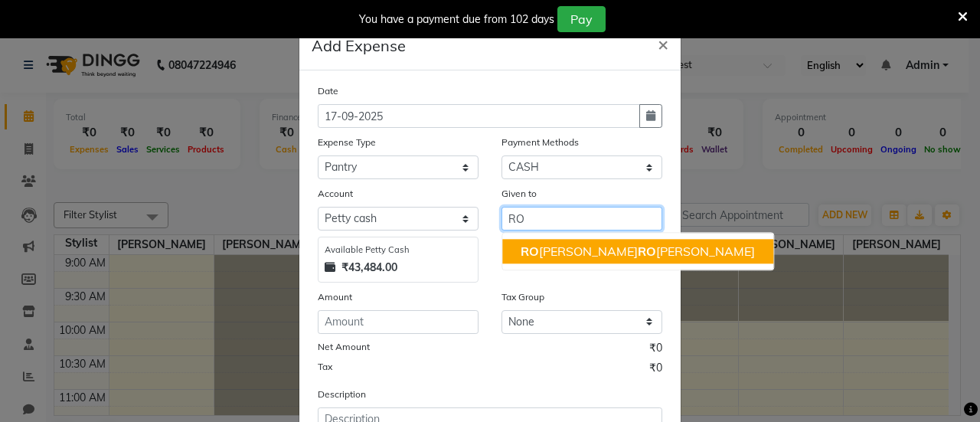
click at [557, 253] on ngb-highlight "[PERSON_NAME] HA RO [PERSON_NAME]" at bounding box center [638, 250] width 234 height 15
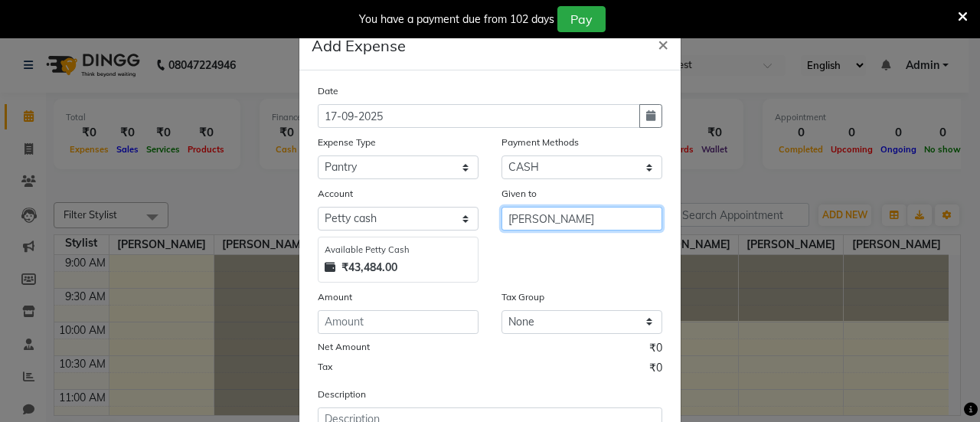
type input "[PERSON_NAME]"
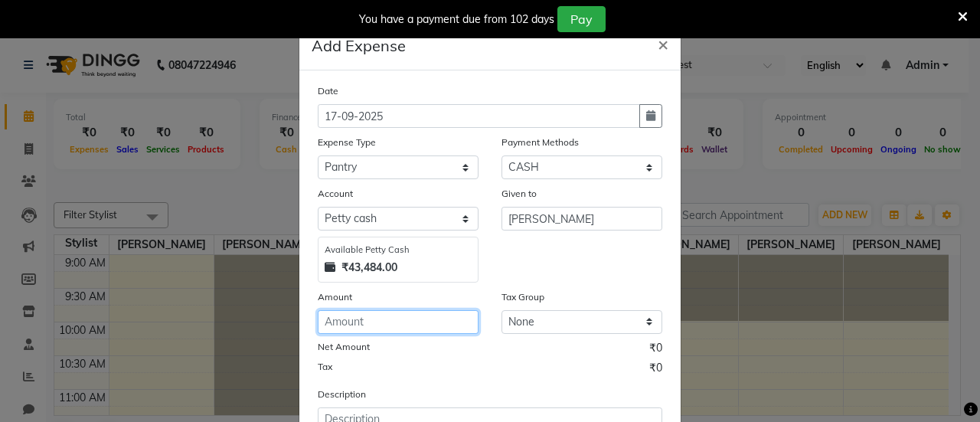
click at [397, 325] on input "number" at bounding box center [398, 322] width 161 height 24
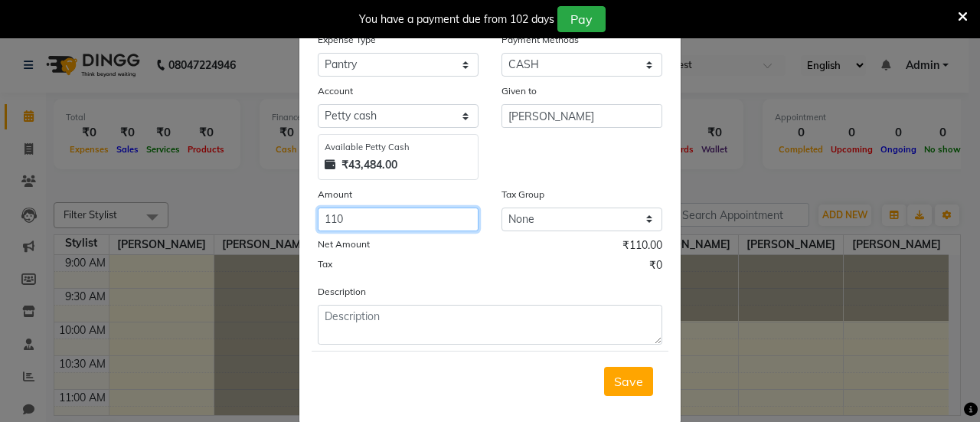
scroll to position [104, 0]
type input "110"
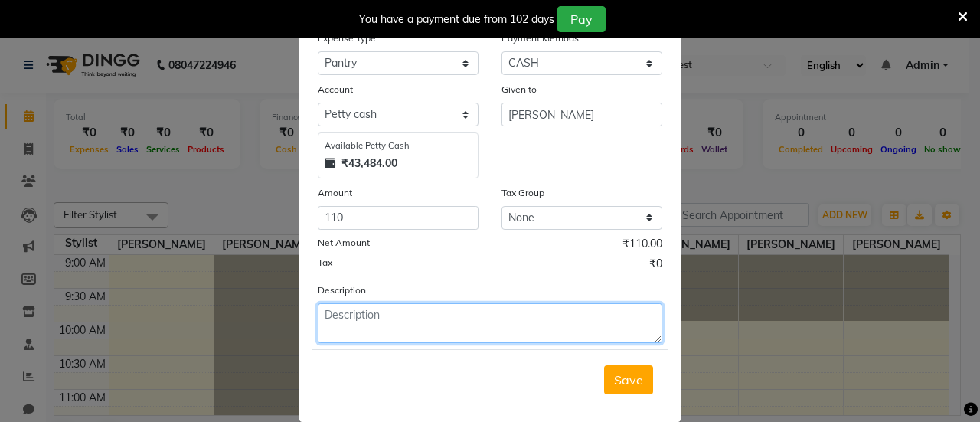
click at [397, 325] on textarea at bounding box center [490, 323] width 345 height 40
type textarea "WATER"
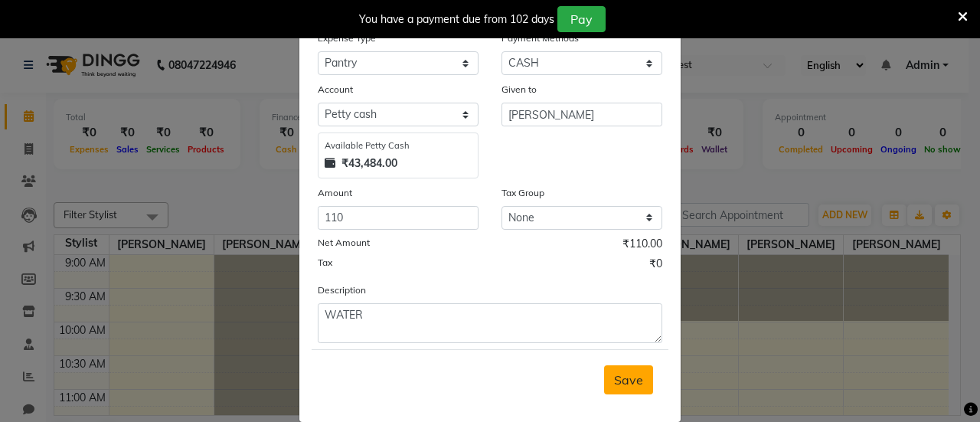
click at [614, 374] on span "Save" at bounding box center [628, 379] width 29 height 15
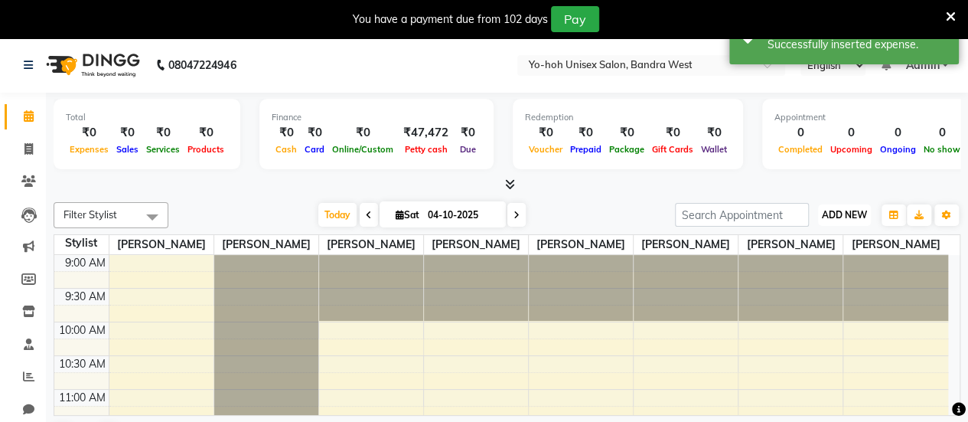
click at [841, 218] on span "ADD NEW" at bounding box center [844, 214] width 45 height 11
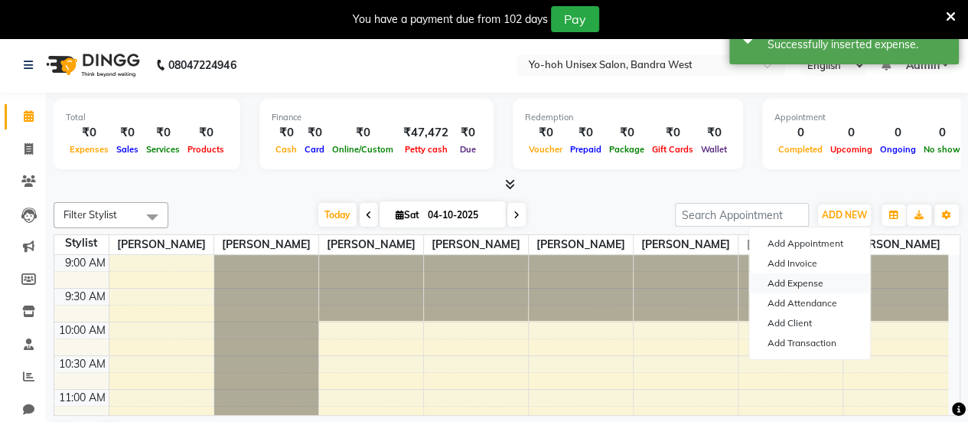
click at [813, 281] on link "Add Expense" at bounding box center [809, 283] width 121 height 20
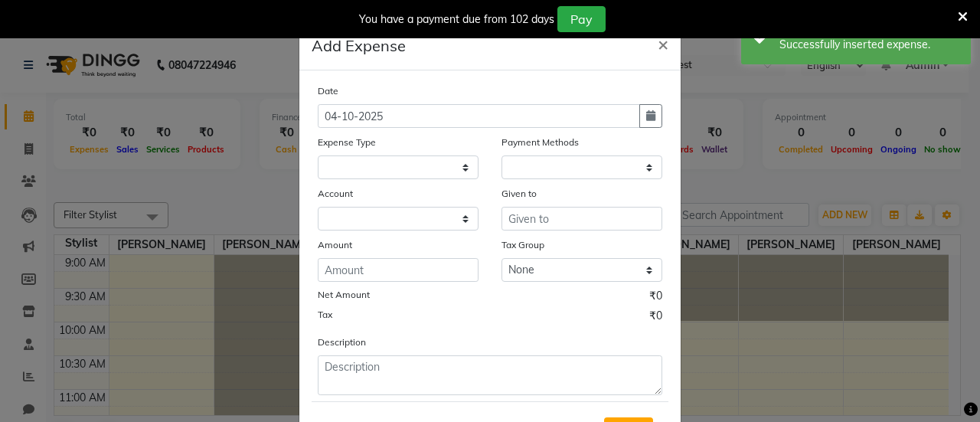
select select "1"
select select "7486"
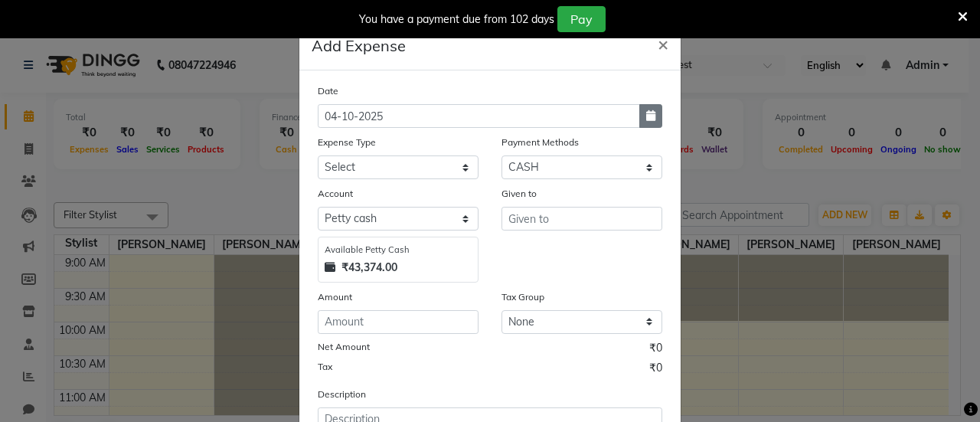
click at [646, 115] on icon "button" at bounding box center [650, 115] width 9 height 11
select select "10"
select select "2025"
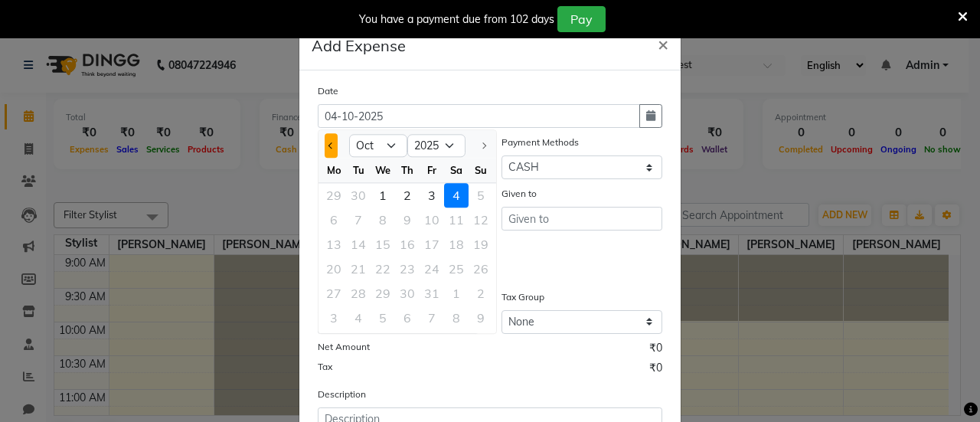
click at [326, 138] on button "Previous month" at bounding box center [331, 145] width 13 height 24
select select "9"
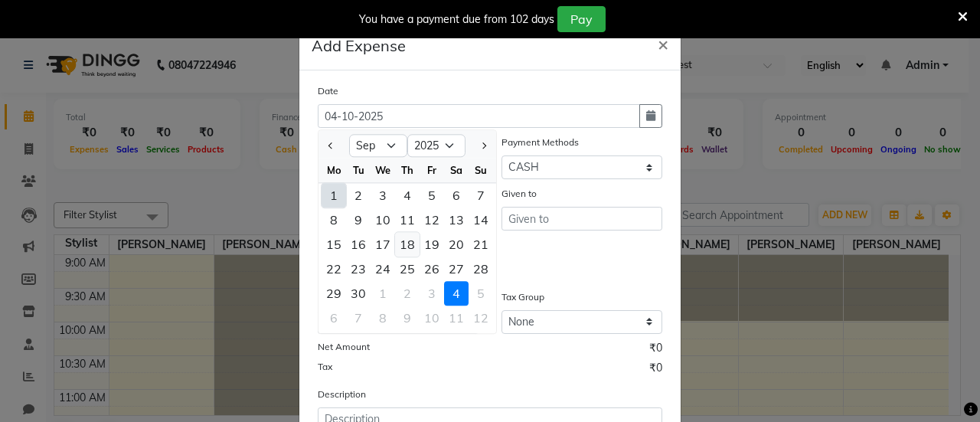
click at [401, 241] on div "18" at bounding box center [407, 244] width 24 height 24
type input "[DATE]"
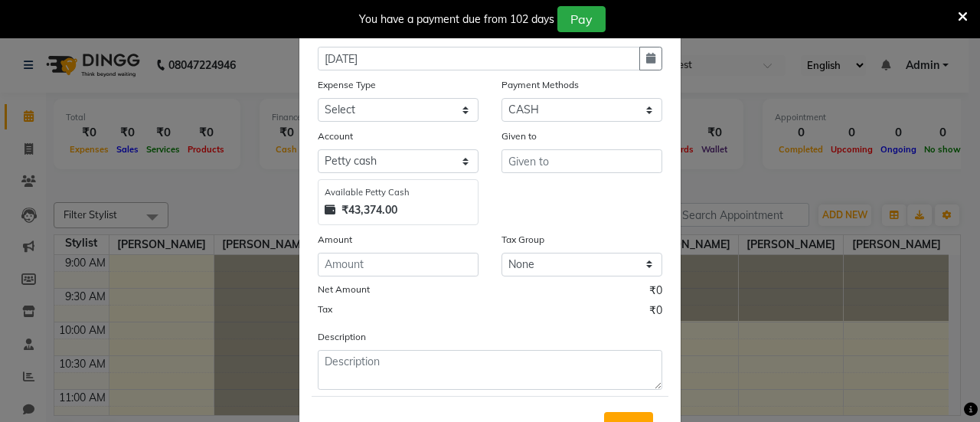
scroll to position [58, 0]
click at [553, 94] on div "Payment Methods" at bounding box center [581, 86] width 161 height 21
click at [540, 110] on select "Select CASH UPI CARD Prepaid" at bounding box center [581, 109] width 161 height 24
select select "8"
click at [501, 97] on select "Select CASH UPI CARD Prepaid" at bounding box center [581, 109] width 161 height 24
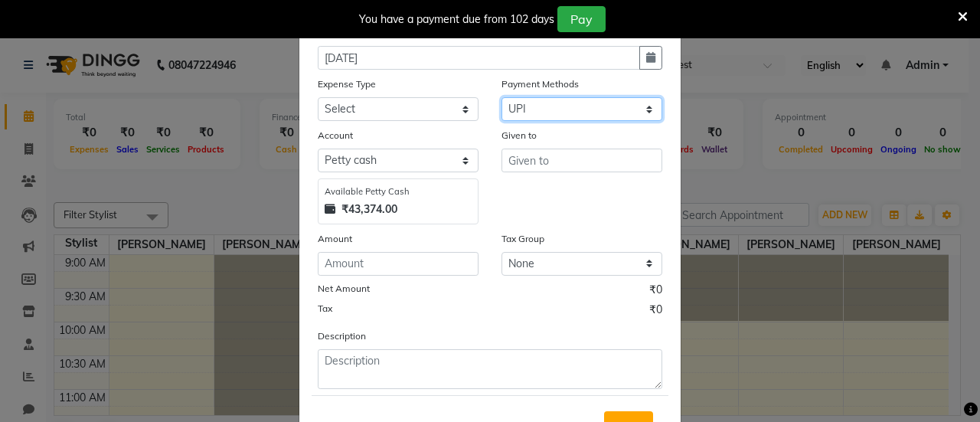
select select "7487"
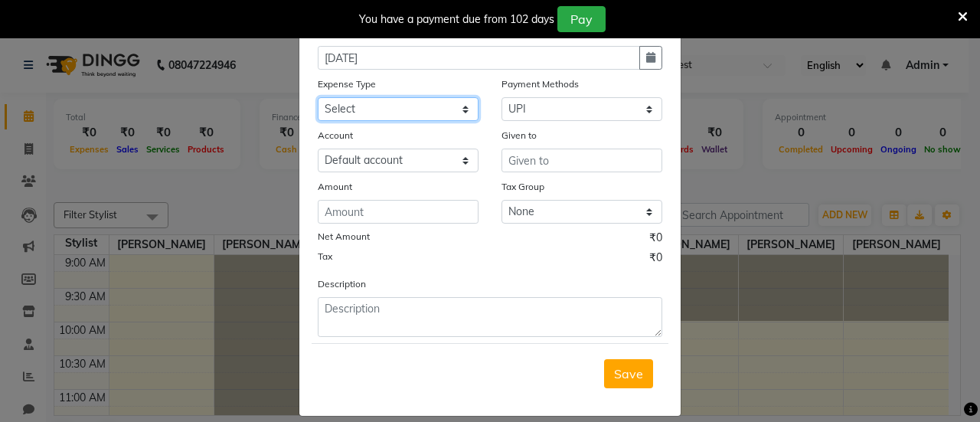
click at [447, 103] on select "Select Advance Salary Bank charges Car maintenance Cash transfer to bank Cash t…" at bounding box center [398, 109] width 161 height 24
select select "17"
click at [318, 97] on select "Select Advance Salary Bank charges Car maintenance Cash transfer to bank Cash t…" at bounding box center [398, 109] width 161 height 24
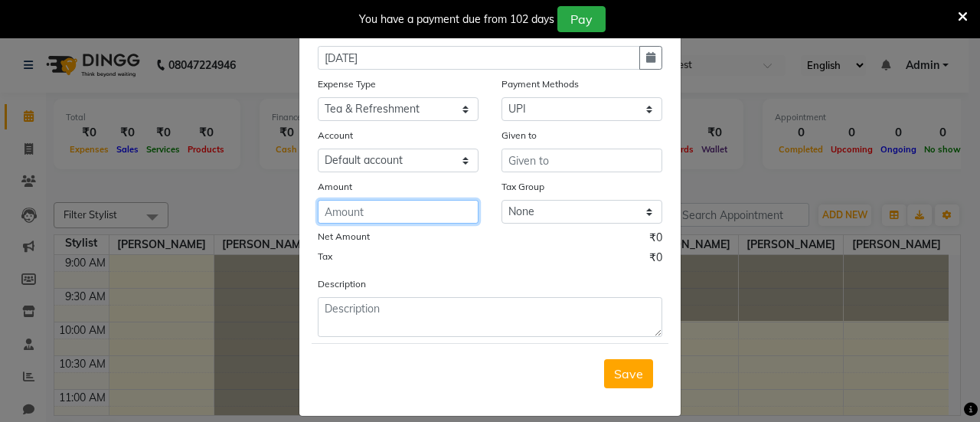
click at [421, 211] on input "number" at bounding box center [398, 212] width 161 height 24
type input "943"
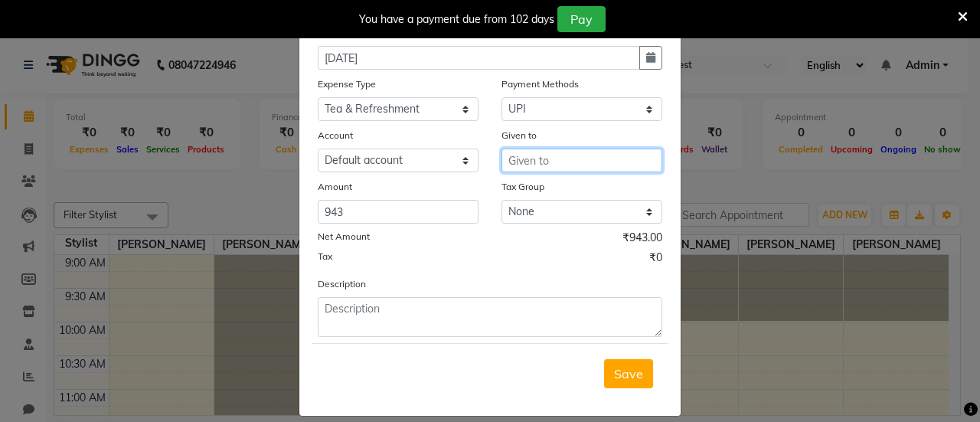
click at [589, 160] on input "text" at bounding box center [581, 161] width 161 height 24
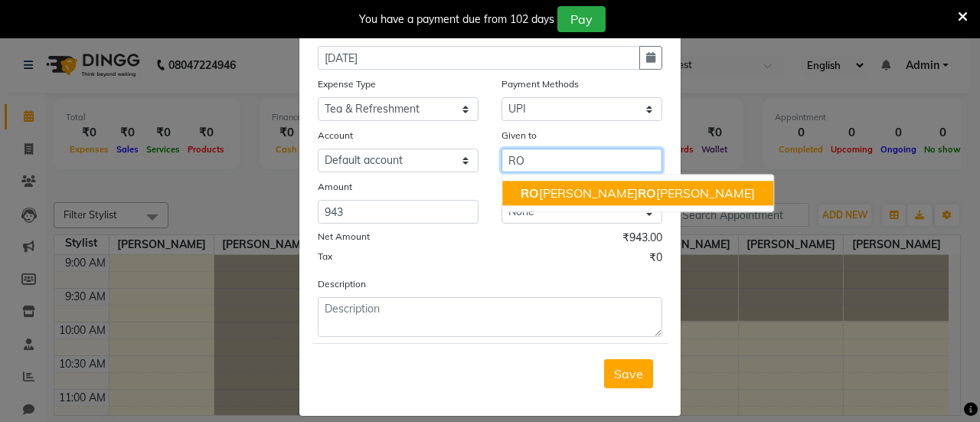
click at [583, 198] on ngb-highlight "[PERSON_NAME] HA RO [PERSON_NAME]" at bounding box center [638, 192] width 234 height 15
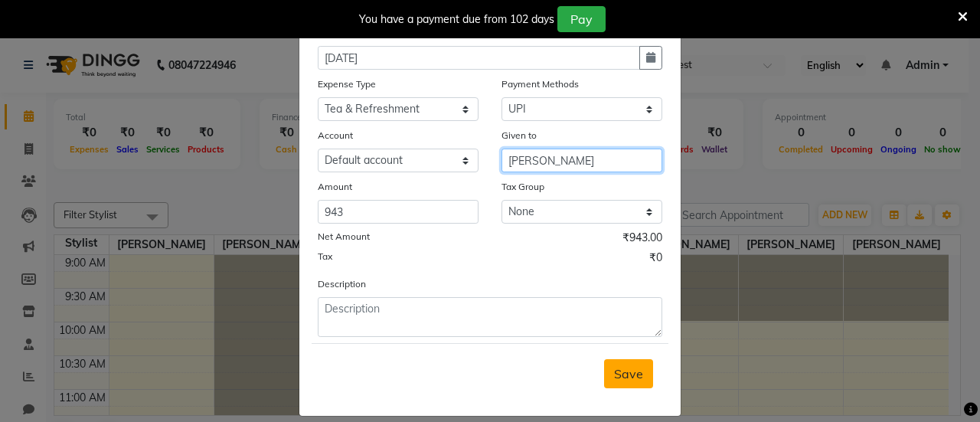
type input "[PERSON_NAME]"
click at [626, 366] on span "Save" at bounding box center [628, 373] width 29 height 15
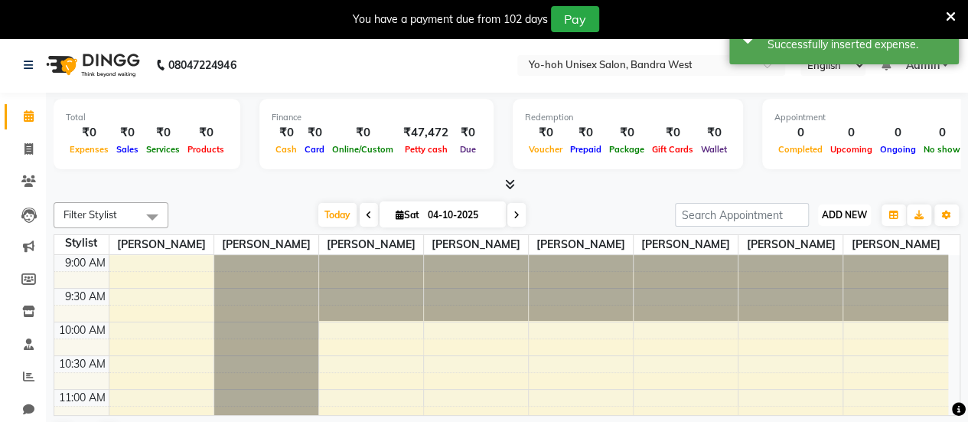
click at [844, 221] on button "ADD NEW Toggle Dropdown" at bounding box center [844, 214] width 53 height 21
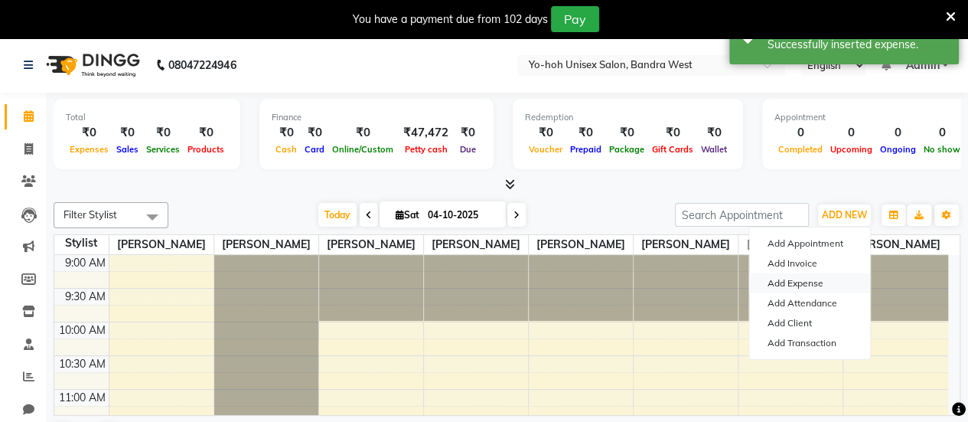
click at [791, 290] on link "Add Expense" at bounding box center [809, 283] width 121 height 20
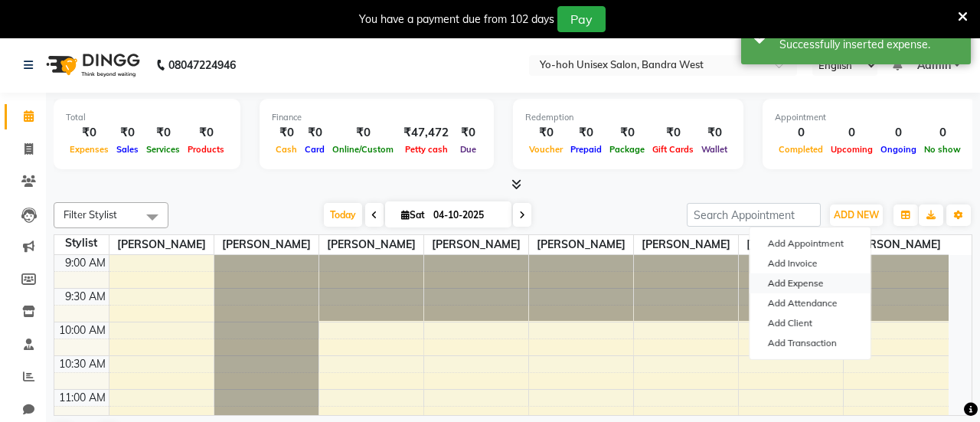
select select "1"
select select "7486"
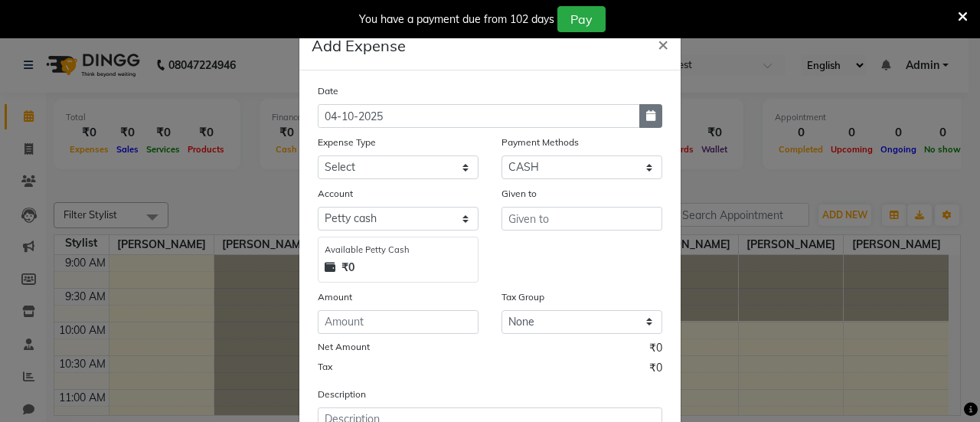
click at [646, 117] on icon "button" at bounding box center [650, 115] width 9 height 11
select select "10"
select select "2025"
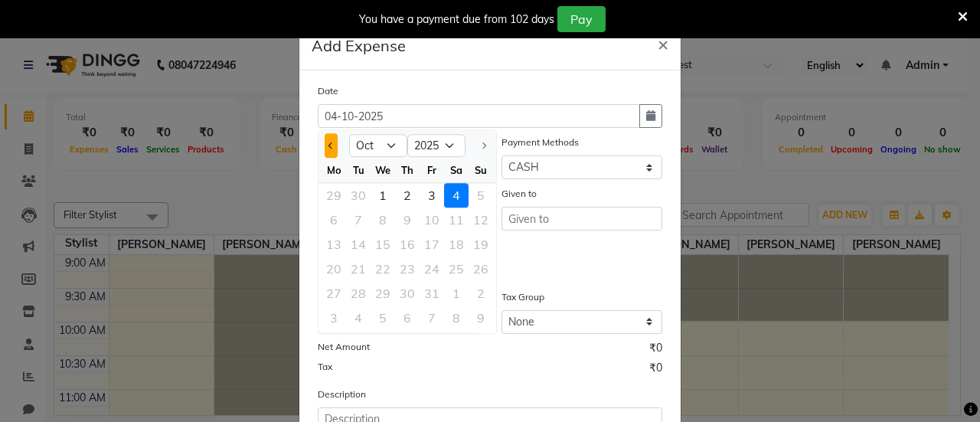
click at [328, 145] on span "Previous month" at bounding box center [331, 145] width 6 height 6
select select "9"
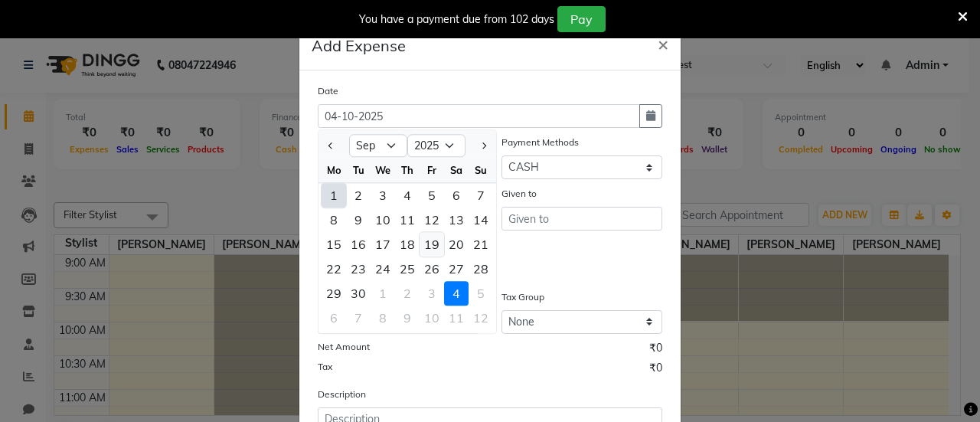
click at [420, 243] on div "19" at bounding box center [432, 244] width 24 height 24
type input "19-09-2025"
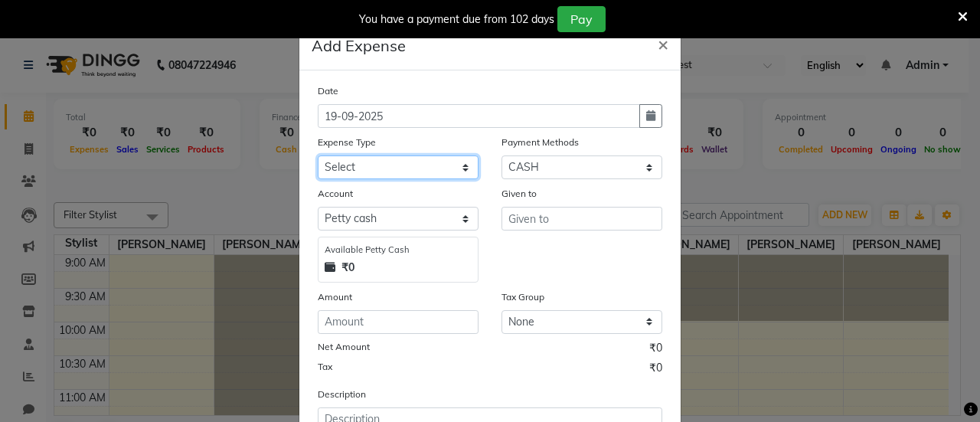
click at [464, 166] on select "Select Advance Salary Bank charges Car maintenance Cash transfer to bank Cash t…" at bounding box center [398, 167] width 161 height 24
select select "18"
click at [318, 155] on select "Select Advance Salary Bank charges Car maintenance Cash transfer to bank Cash t…" at bounding box center [398, 167] width 161 height 24
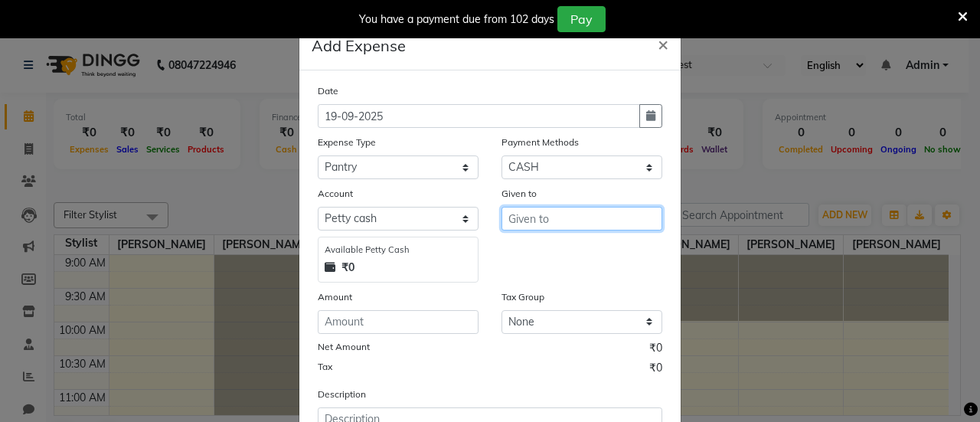
click at [562, 220] on input "text" at bounding box center [581, 219] width 161 height 24
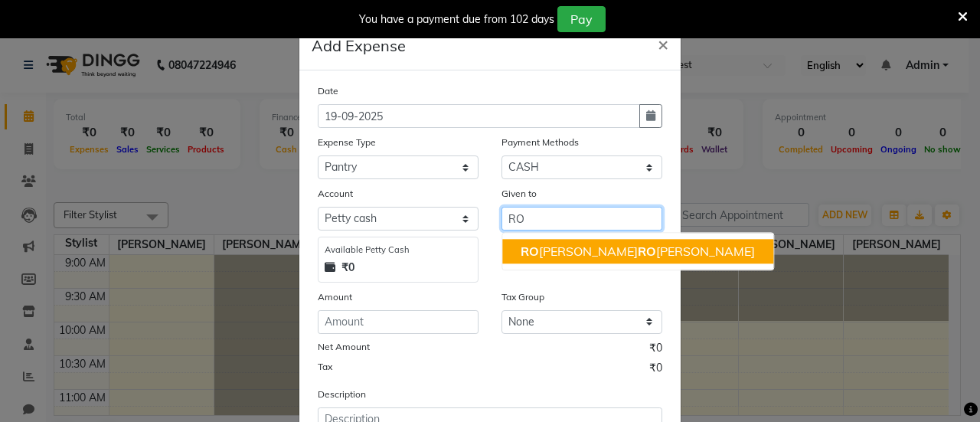
click at [638, 254] on span "RO" at bounding box center [647, 250] width 18 height 15
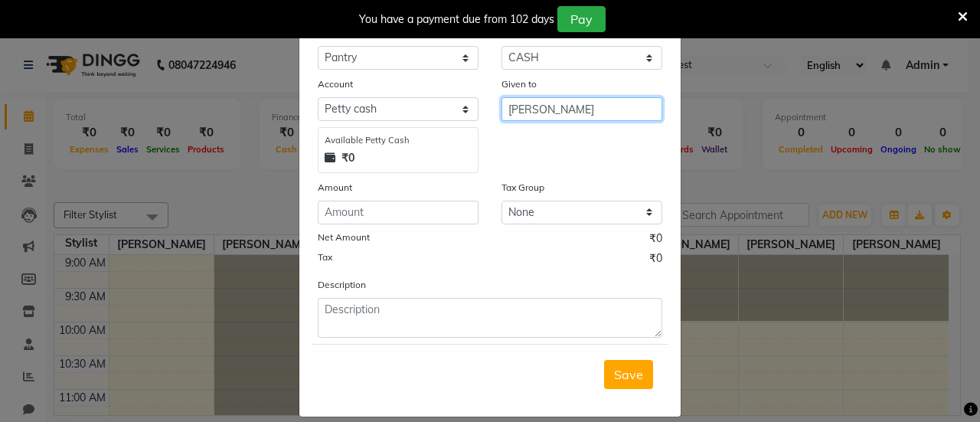
scroll to position [110, 0]
type input "[PERSON_NAME]"
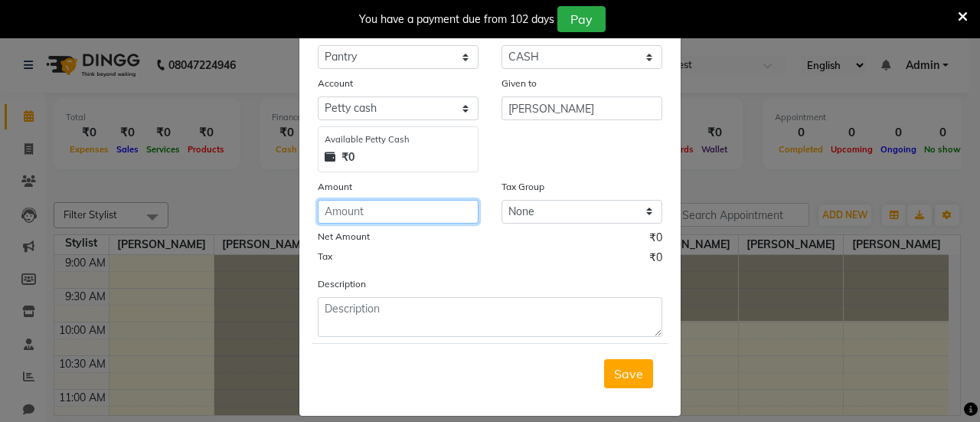
click at [402, 222] on input "number" at bounding box center [398, 212] width 161 height 24
type input "225"
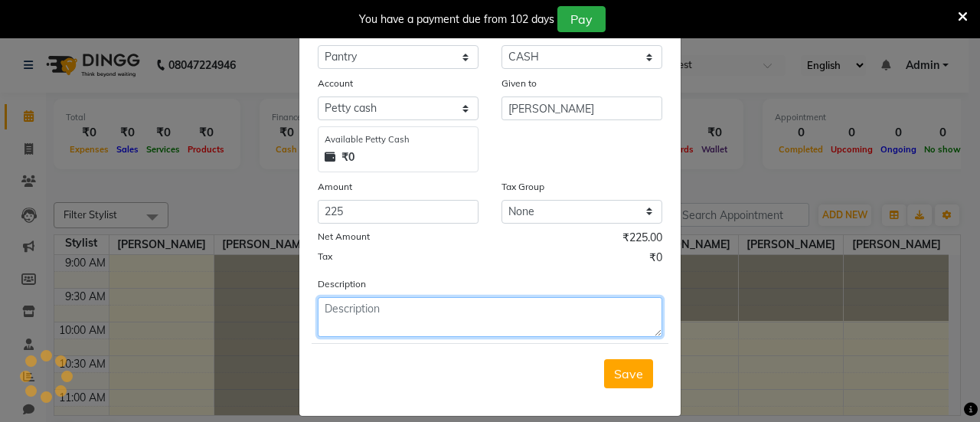
click at [389, 320] on textarea at bounding box center [490, 317] width 345 height 40
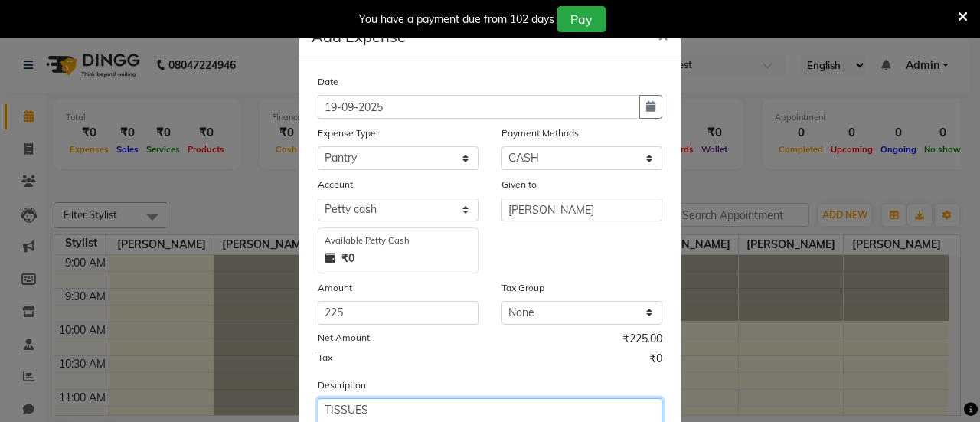
scroll to position [0, 0]
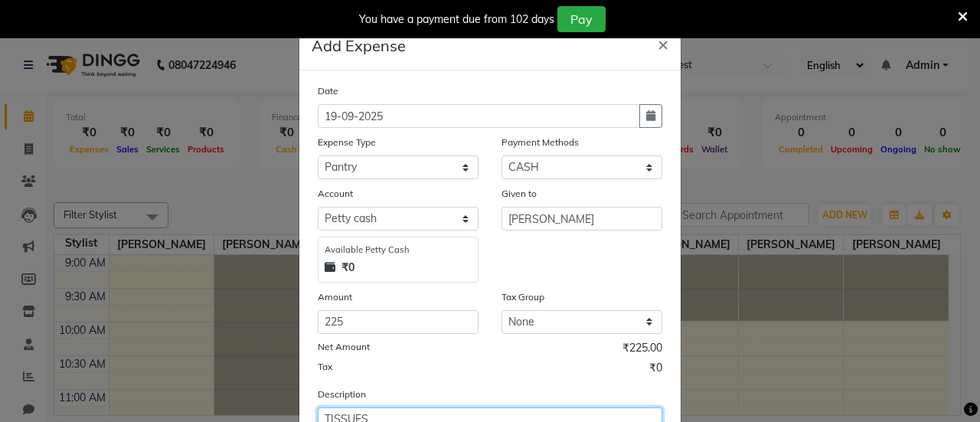
type textarea "TISSUES"
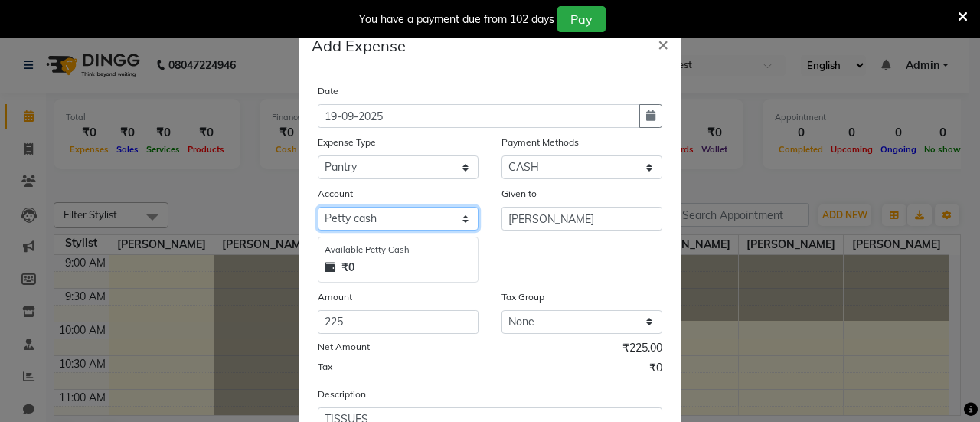
click at [452, 214] on select "Select [PERSON_NAME] cash Default account" at bounding box center [398, 219] width 161 height 24
click at [318, 207] on select "Select [PERSON_NAME] cash Default account" at bounding box center [398, 219] width 161 height 24
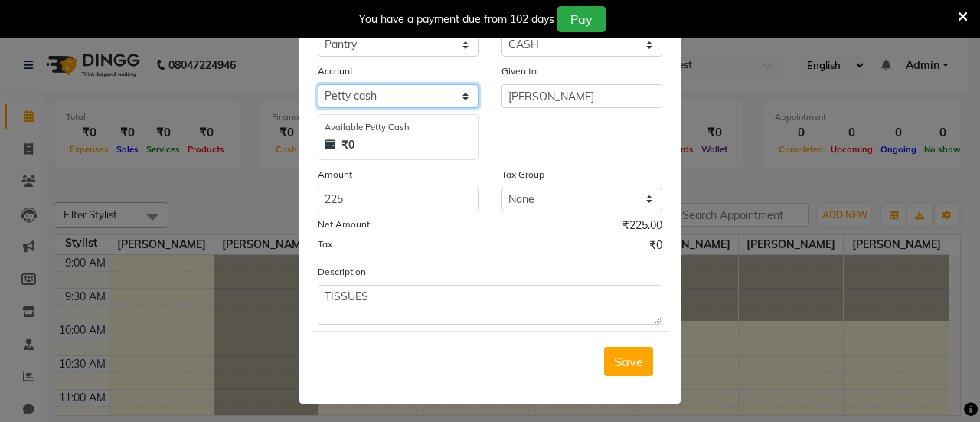
scroll to position [123, 0]
click at [614, 354] on span "Save" at bounding box center [628, 360] width 29 height 15
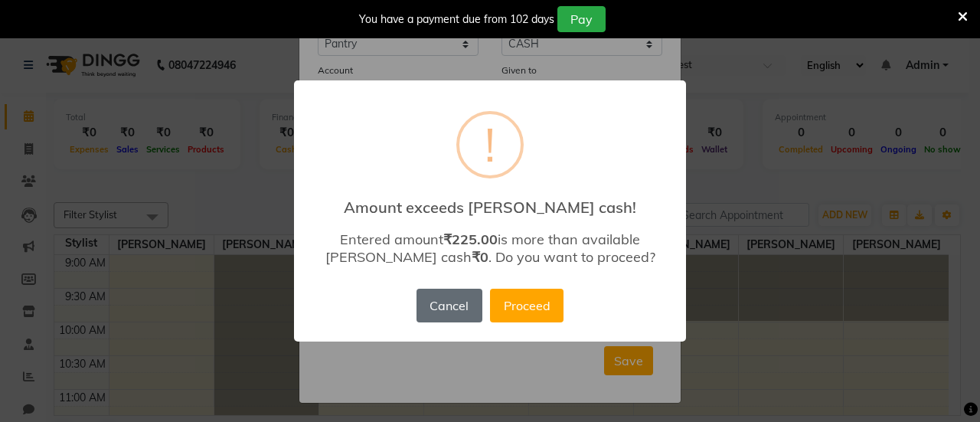
click at [456, 307] on button "Cancel" at bounding box center [449, 306] width 66 height 34
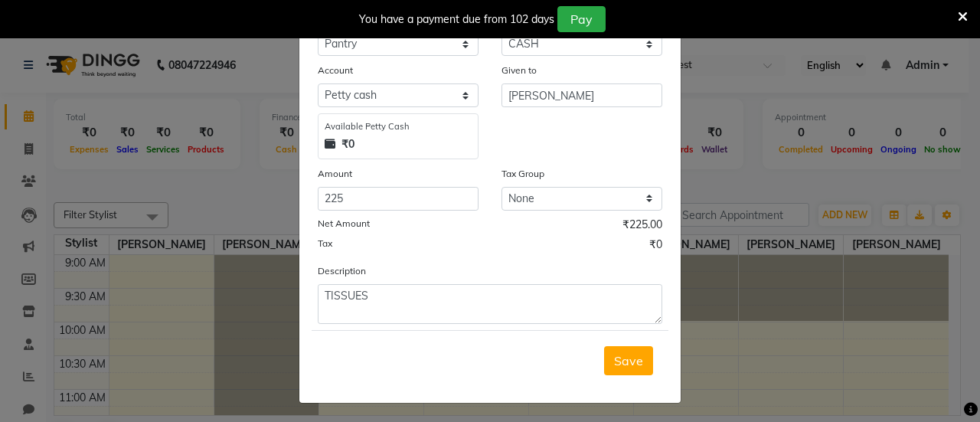
scroll to position [0, 0]
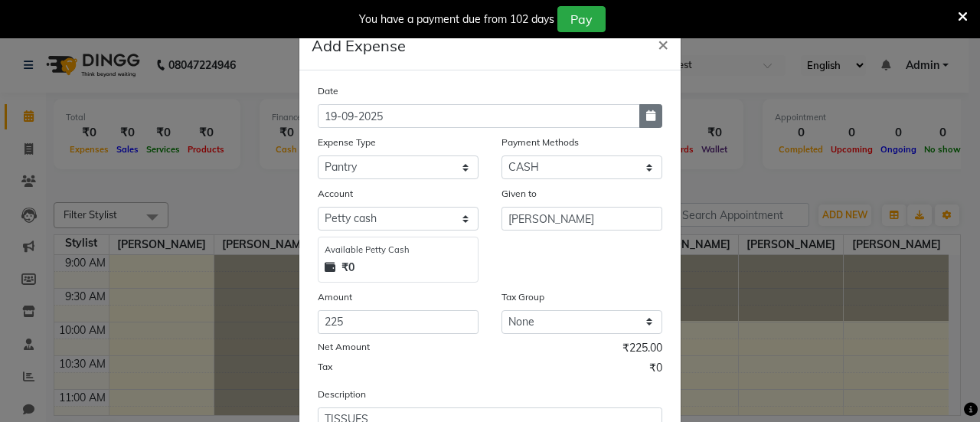
click at [654, 120] on button "button" at bounding box center [650, 116] width 23 height 24
select select "9"
select select "2025"
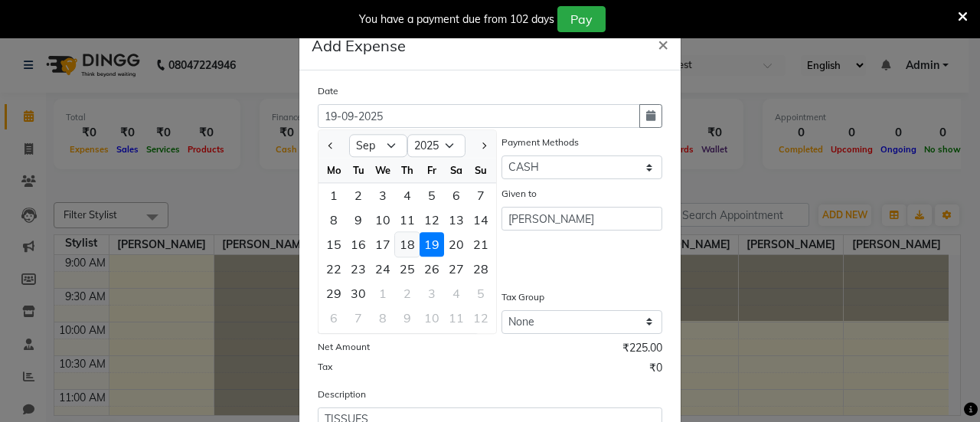
click at [404, 243] on div "18" at bounding box center [407, 244] width 24 height 24
type input "[DATE]"
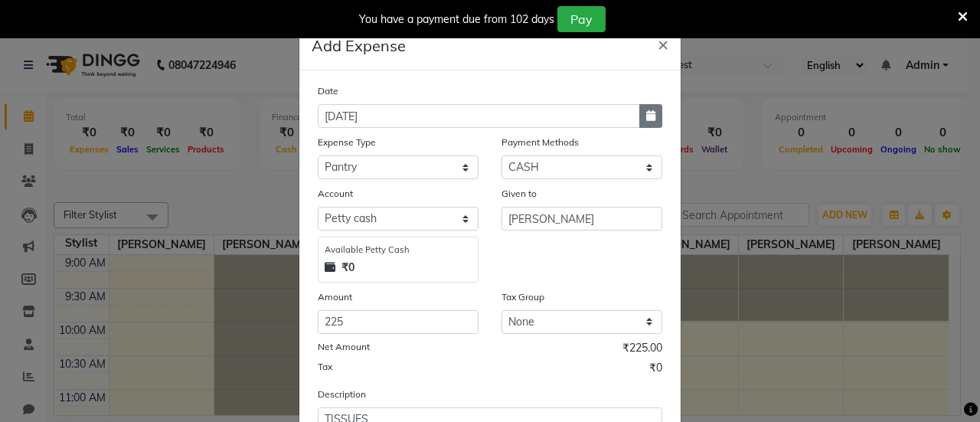
click at [646, 117] on icon "button" at bounding box center [650, 115] width 9 height 11
select select "9"
select select "2025"
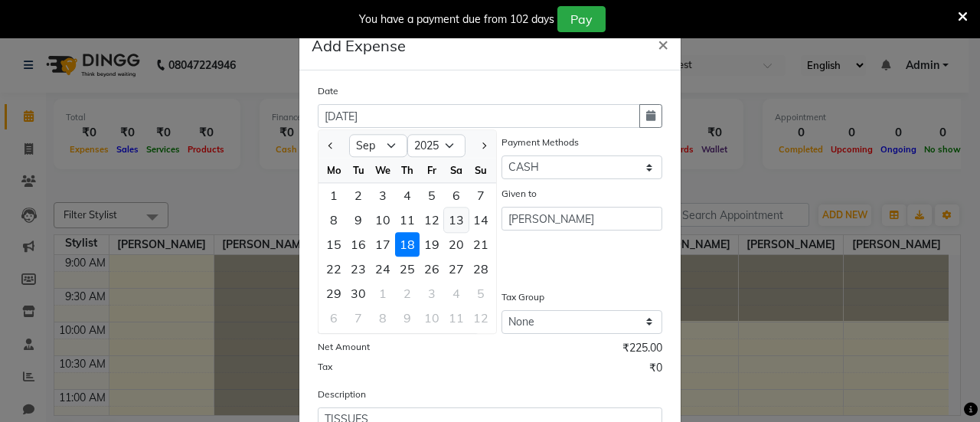
click at [445, 227] on div "13" at bounding box center [456, 219] width 24 height 24
type input "13-09-2025"
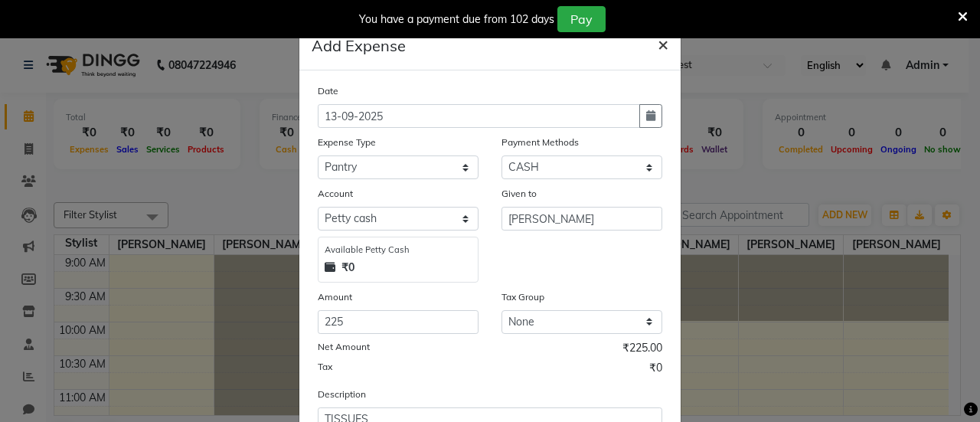
click at [658, 45] on span "×" at bounding box center [663, 43] width 11 height 23
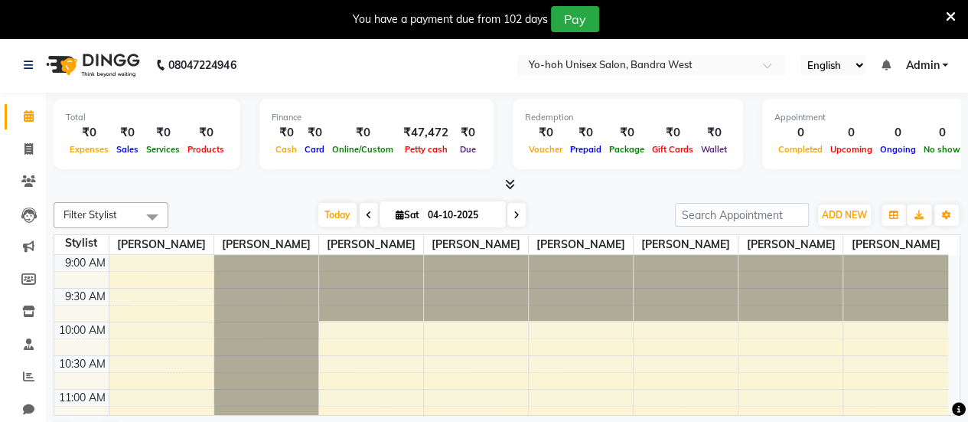
click at [508, 185] on icon at bounding box center [510, 183] width 10 height 11
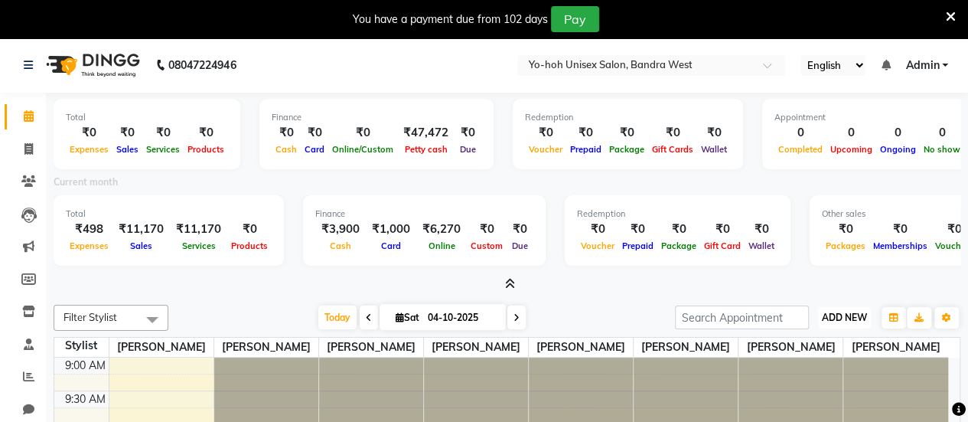
click at [867, 313] on span "ADD NEW" at bounding box center [844, 317] width 45 height 11
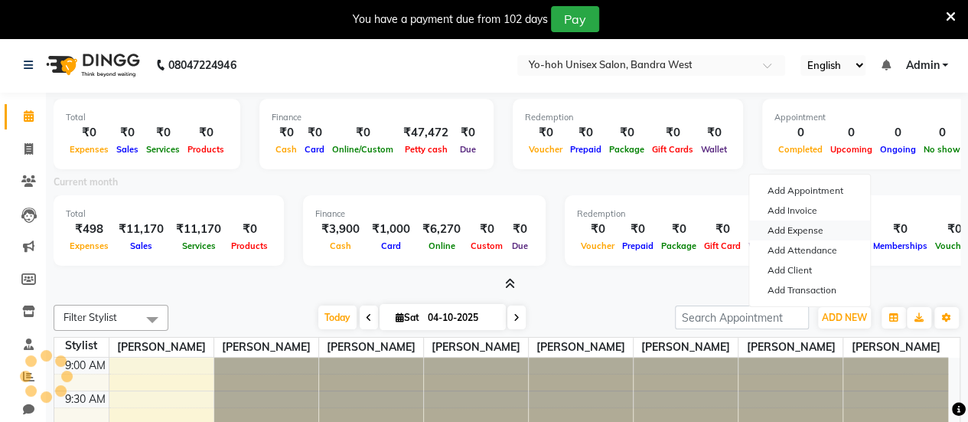
click at [798, 224] on link "Add Expense" at bounding box center [809, 230] width 121 height 20
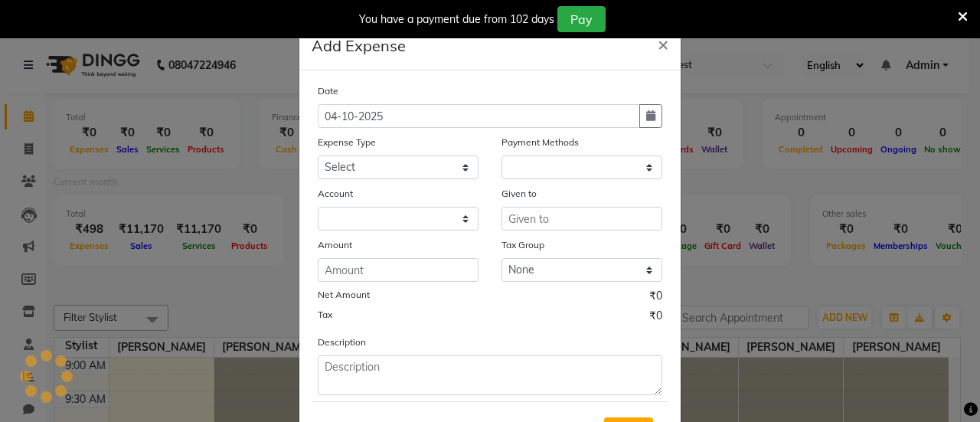
select select "1"
select select "7486"
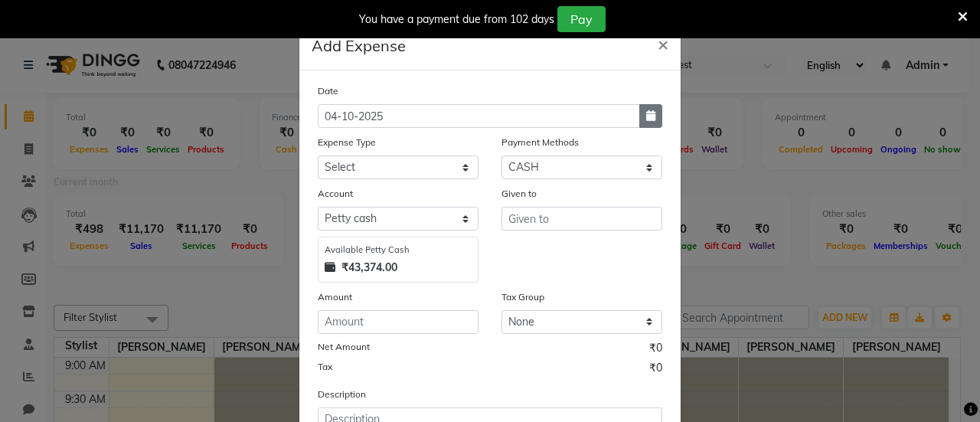
click at [646, 118] on icon "button" at bounding box center [650, 115] width 9 height 11
select select "10"
select select "2025"
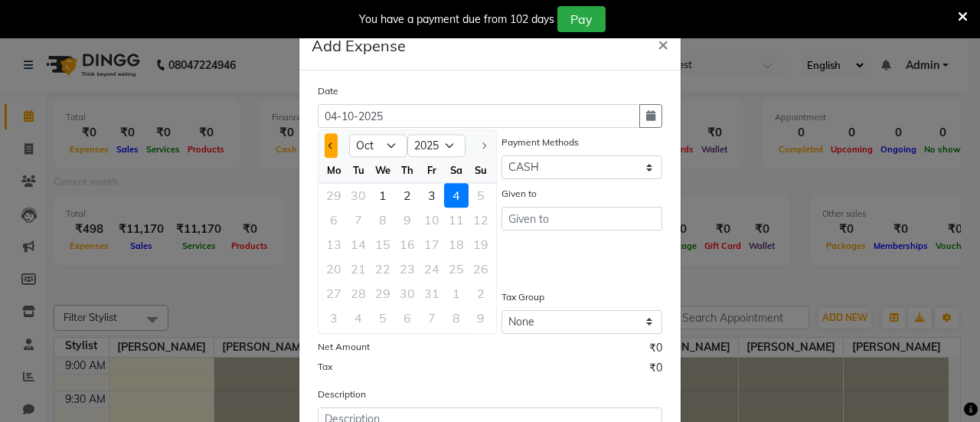
click at [325, 151] on button "Previous month" at bounding box center [331, 145] width 13 height 24
select select "9"
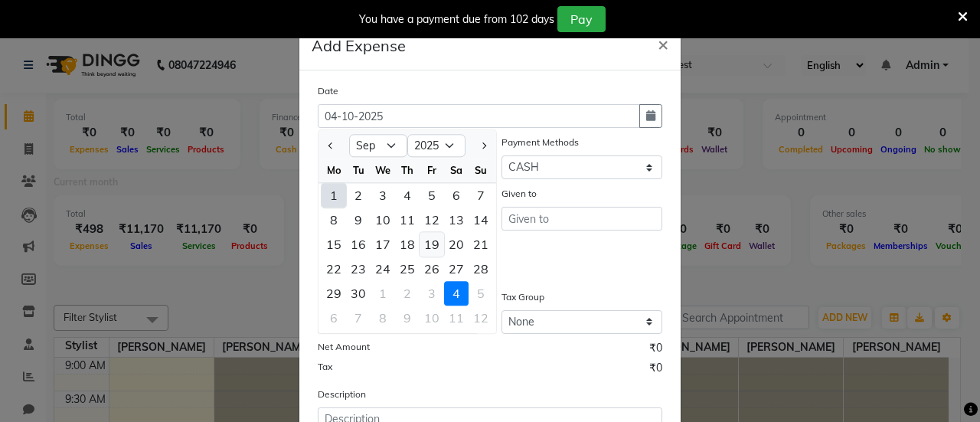
click at [420, 244] on div "19" at bounding box center [432, 244] width 24 height 24
type input "19-09-2025"
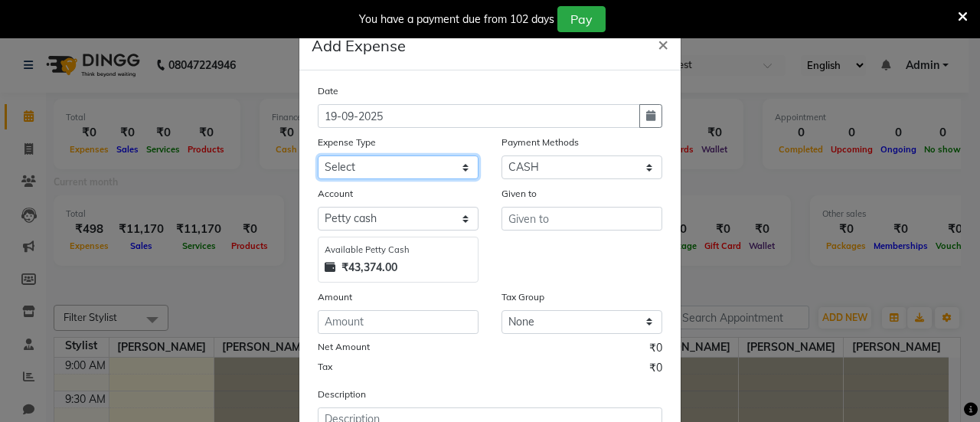
click at [392, 158] on select "Select Advance Salary Bank charges Car maintenance Cash transfer to bank Cash t…" at bounding box center [398, 167] width 161 height 24
select select "18"
click at [318, 155] on select "Select Advance Salary Bank charges Car maintenance Cash transfer to bank Cash t…" at bounding box center [398, 167] width 161 height 24
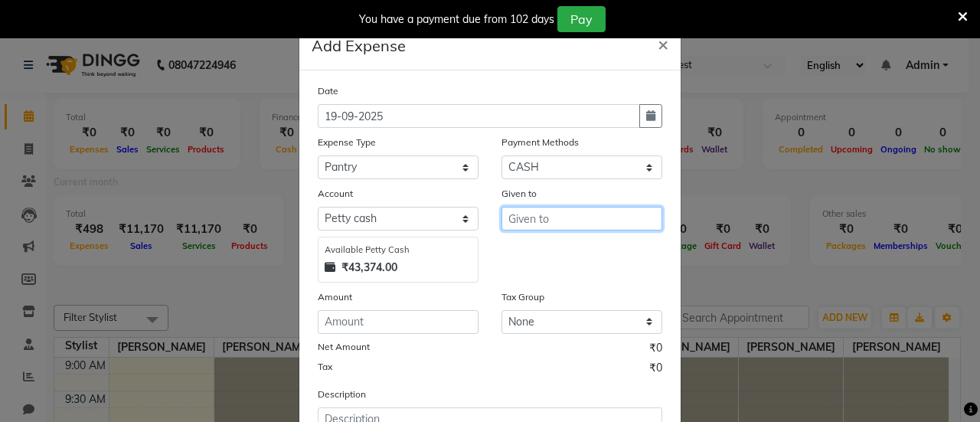
click at [571, 221] on input "text" at bounding box center [581, 219] width 161 height 24
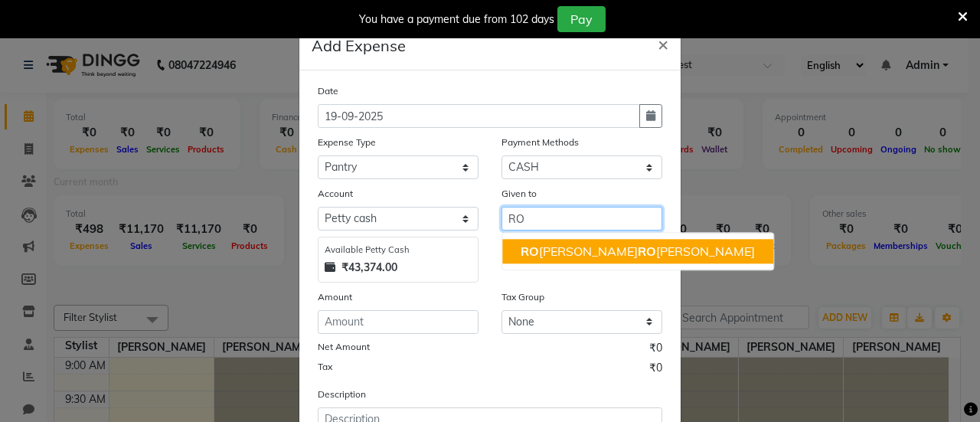
click at [566, 250] on ngb-highlight "[PERSON_NAME] HA RO [PERSON_NAME]" at bounding box center [638, 250] width 234 height 15
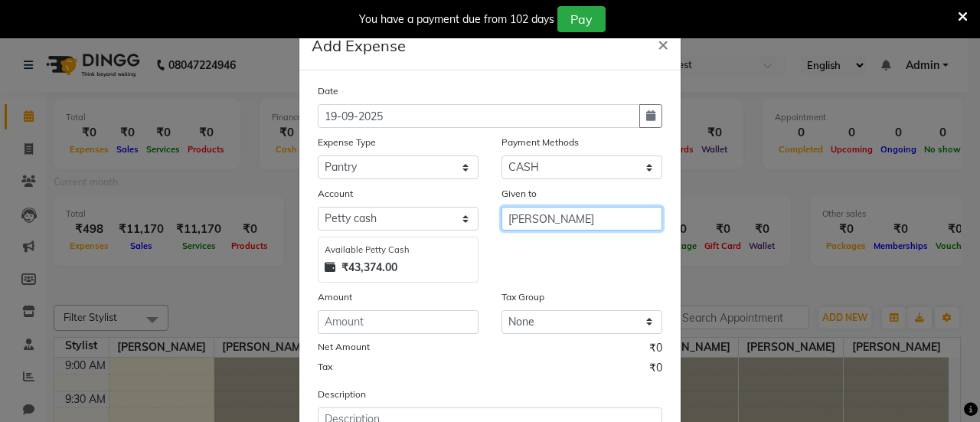
type input "[PERSON_NAME]"
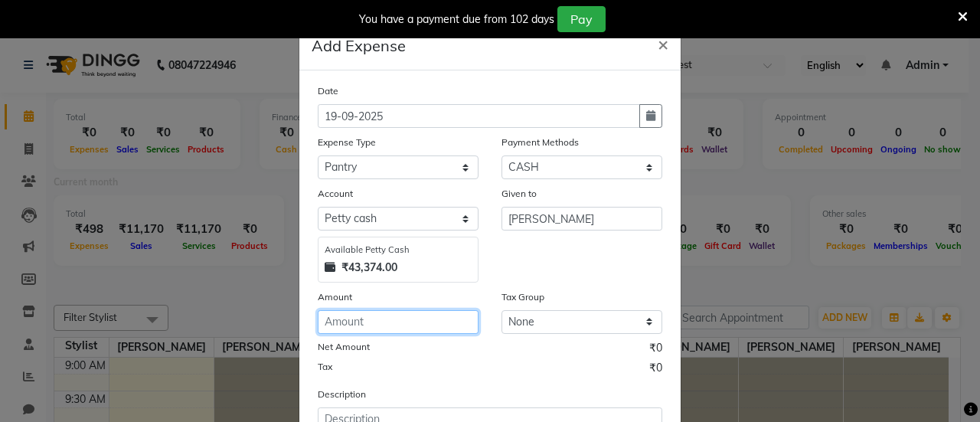
click at [392, 325] on input "number" at bounding box center [398, 322] width 161 height 24
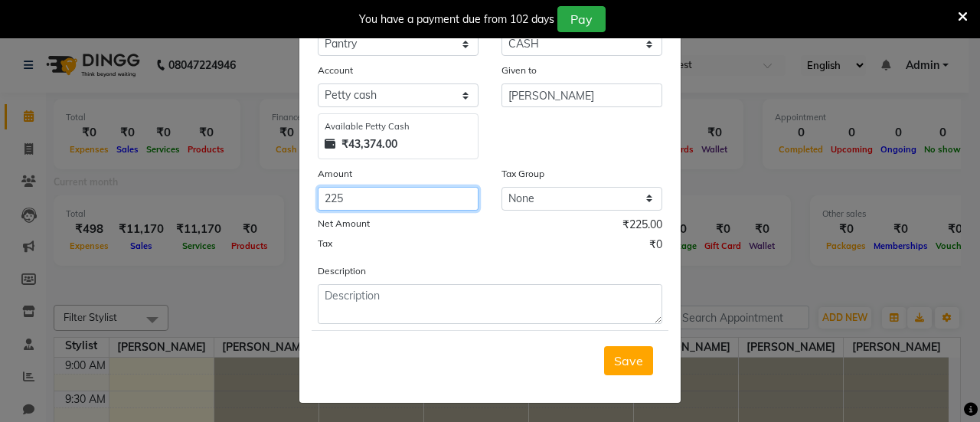
type input "225"
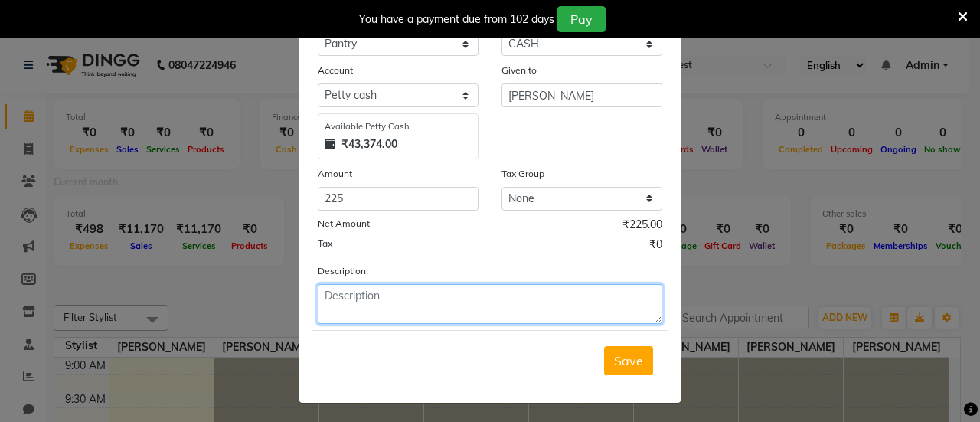
click at [410, 302] on textarea at bounding box center [490, 304] width 345 height 40
type textarea "TISSUES"
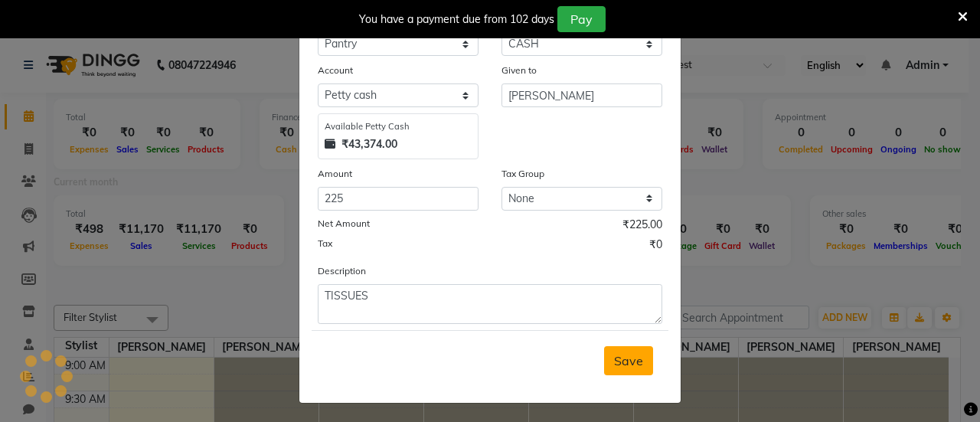
click at [616, 353] on span "Save" at bounding box center [628, 360] width 29 height 15
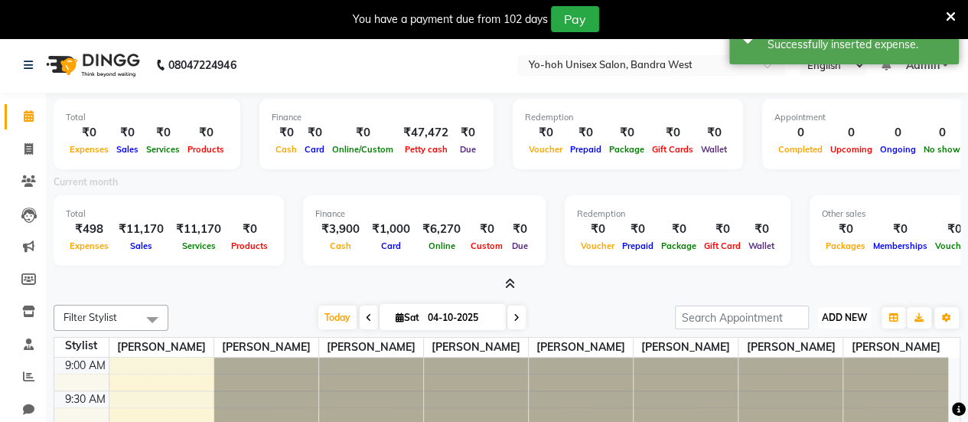
click at [842, 318] on span "ADD NEW" at bounding box center [844, 317] width 45 height 11
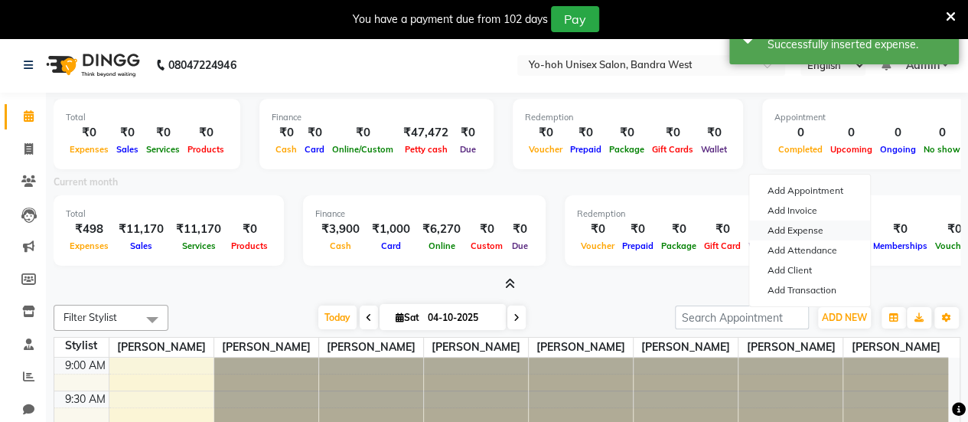
click at [805, 227] on link "Add Expense" at bounding box center [809, 230] width 121 height 20
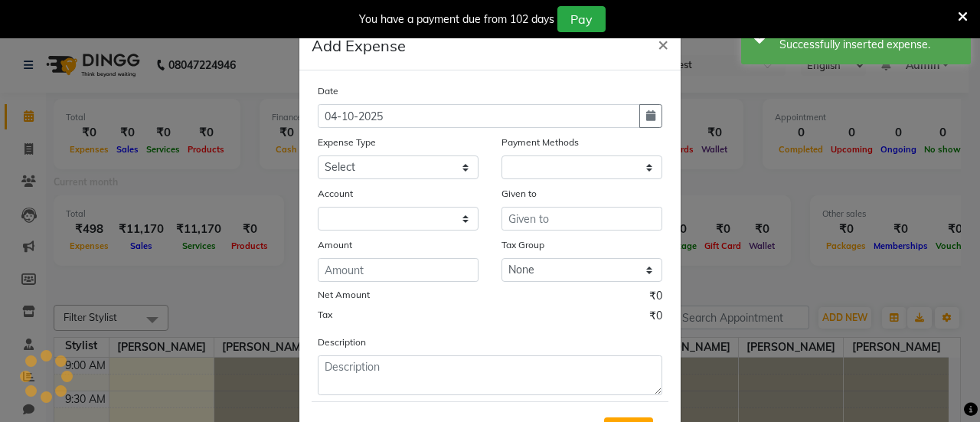
select select "1"
select select "7486"
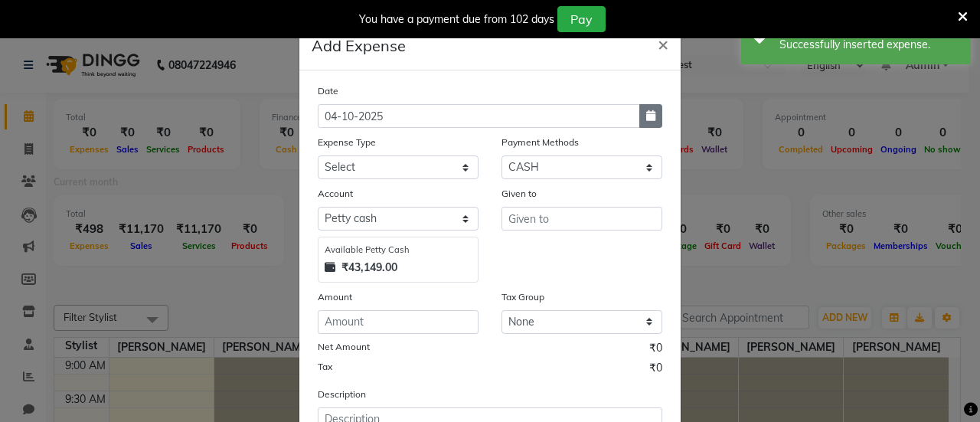
click at [649, 119] on icon "button" at bounding box center [650, 115] width 9 height 11
select select "10"
select select "2025"
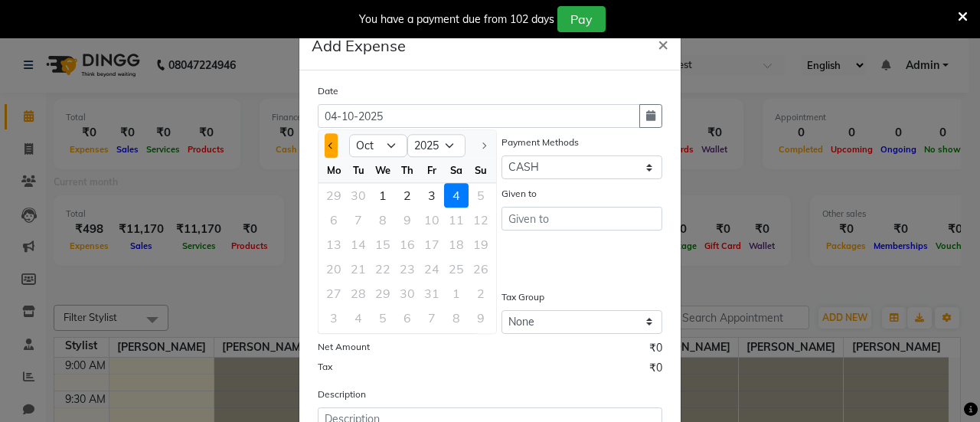
click at [328, 142] on span "Previous month" at bounding box center [331, 145] width 6 height 6
select select "9"
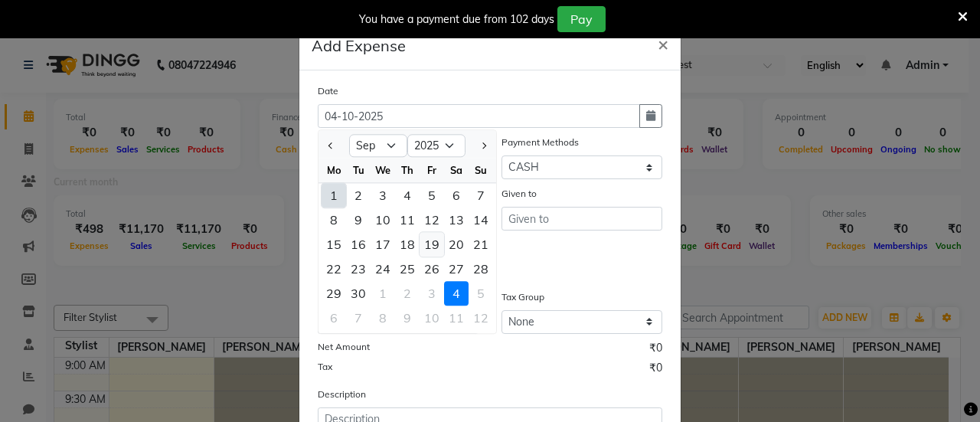
click at [423, 243] on div "19" at bounding box center [432, 244] width 24 height 24
type input "19-09-2025"
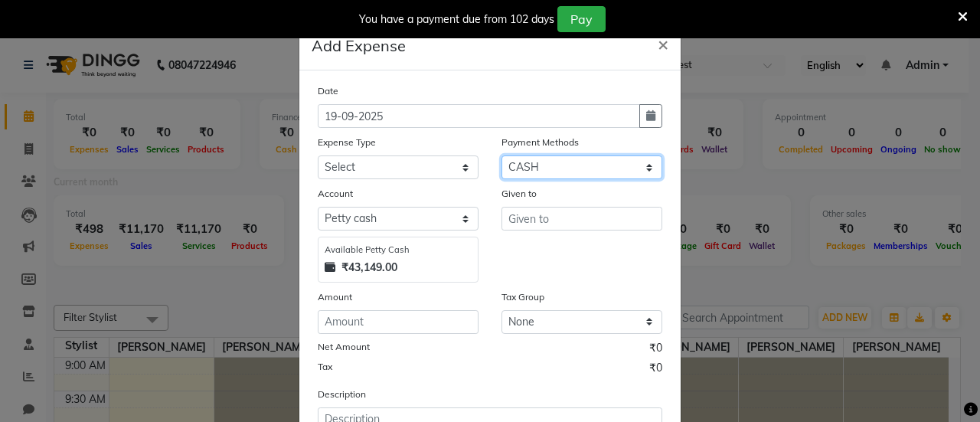
click at [583, 163] on select "Select CASH UPI CARD Prepaid" at bounding box center [581, 167] width 161 height 24
select select "8"
click at [501, 155] on select "Select CASH UPI CARD Prepaid" at bounding box center [581, 167] width 161 height 24
select select "7487"
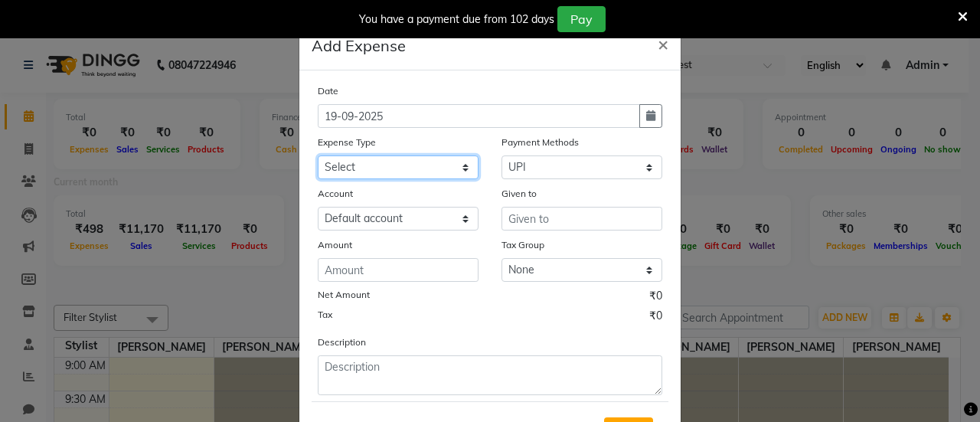
click at [400, 176] on select "Select Advance Salary Bank charges Car maintenance Cash transfer to bank Cash t…" at bounding box center [398, 167] width 161 height 24
select select "18"
click at [318, 155] on select "Select Advance Salary Bank charges Car maintenance Cash transfer to bank Cash t…" at bounding box center [398, 167] width 161 height 24
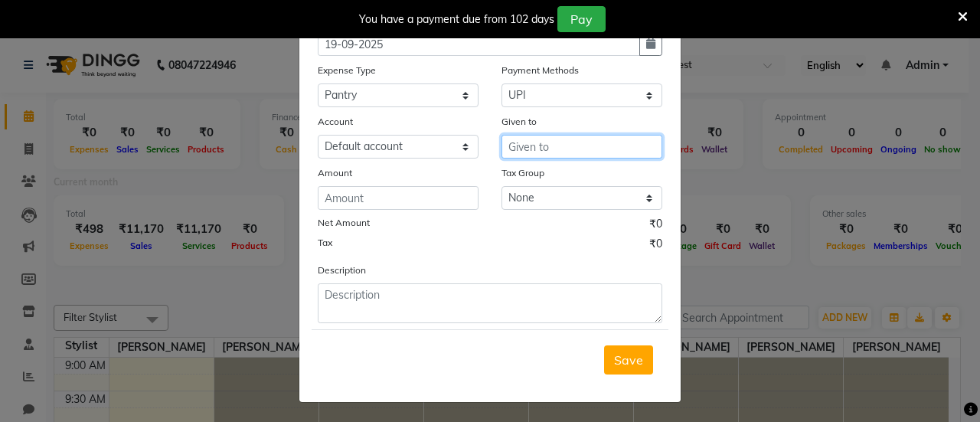
click at [553, 152] on input "text" at bounding box center [581, 147] width 161 height 24
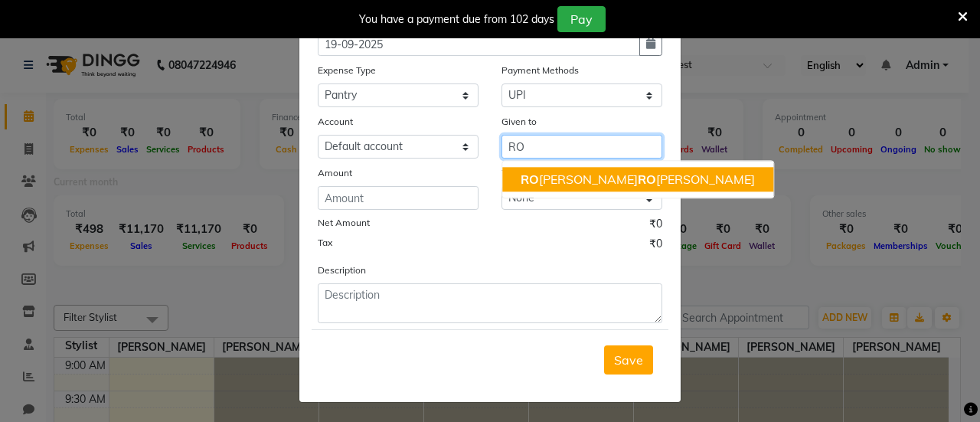
click at [549, 173] on ngb-highlight "[PERSON_NAME] HA RO [PERSON_NAME]" at bounding box center [638, 178] width 234 height 15
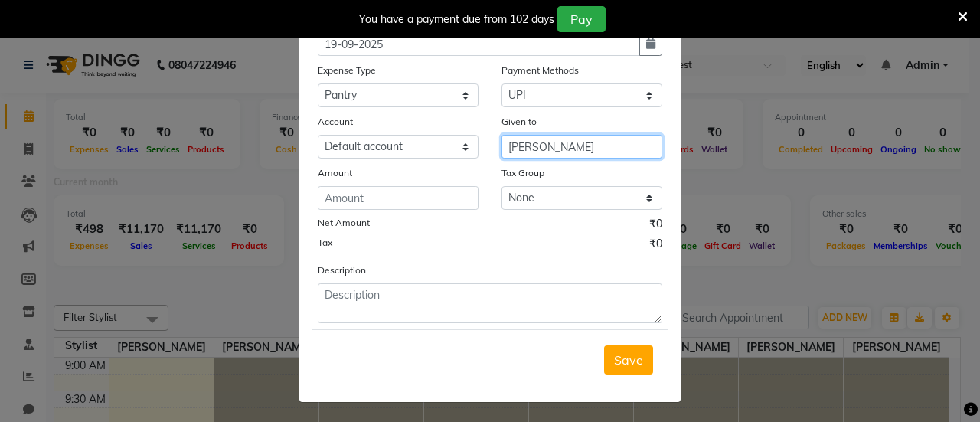
type input "[PERSON_NAME]"
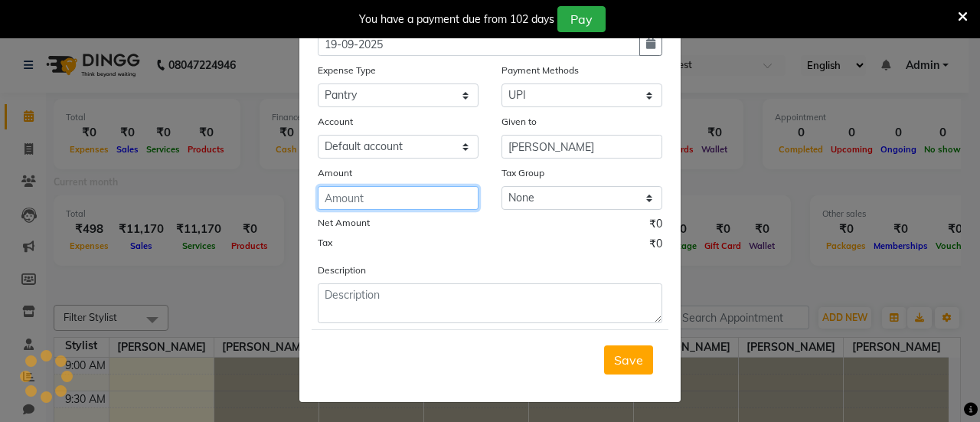
click at [444, 201] on input "number" at bounding box center [398, 198] width 161 height 24
type input "2000"
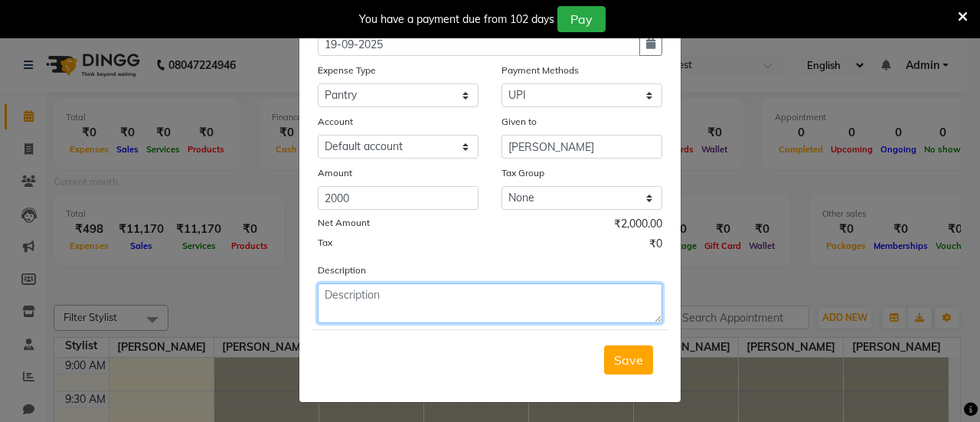
click at [413, 304] on textarea at bounding box center [490, 303] width 345 height 40
type textarea "VOUCHER PRINT"
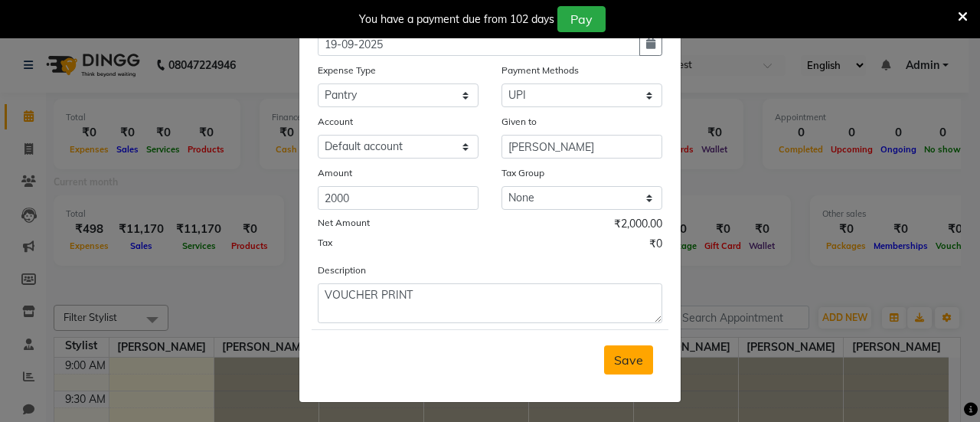
click at [635, 363] on span "Save" at bounding box center [628, 359] width 29 height 15
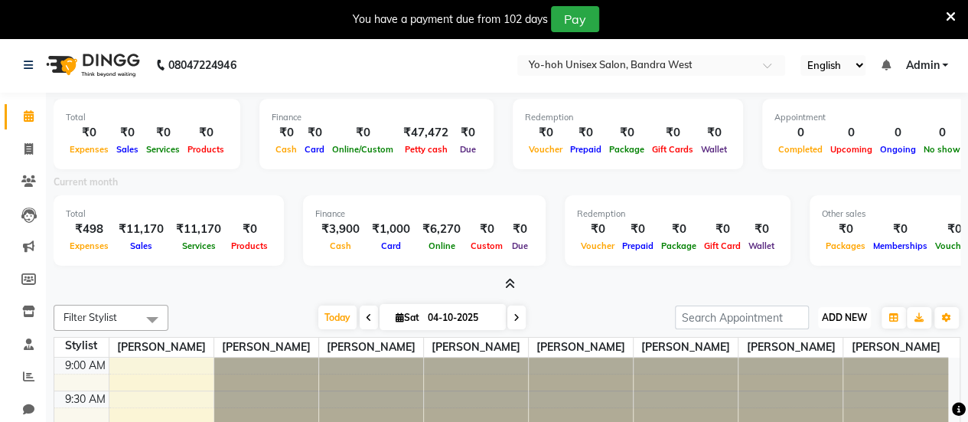
click at [845, 320] on span "ADD NEW" at bounding box center [844, 317] width 45 height 11
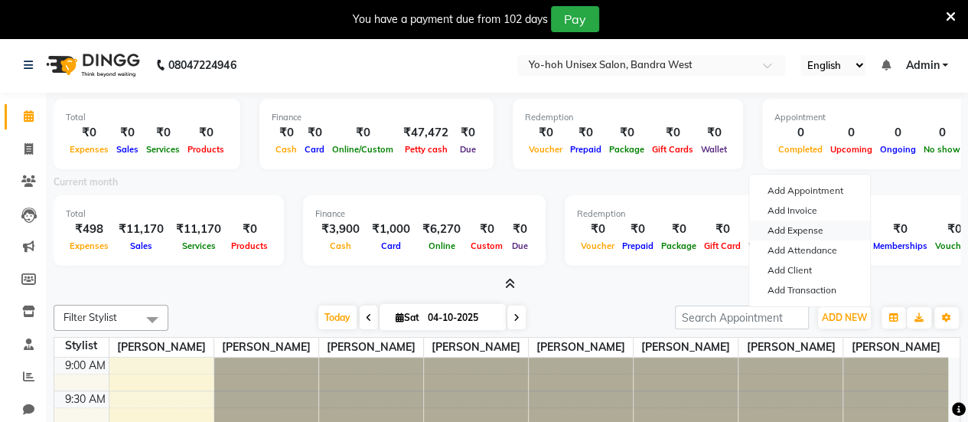
click at [794, 227] on link "Add Expense" at bounding box center [809, 230] width 121 height 20
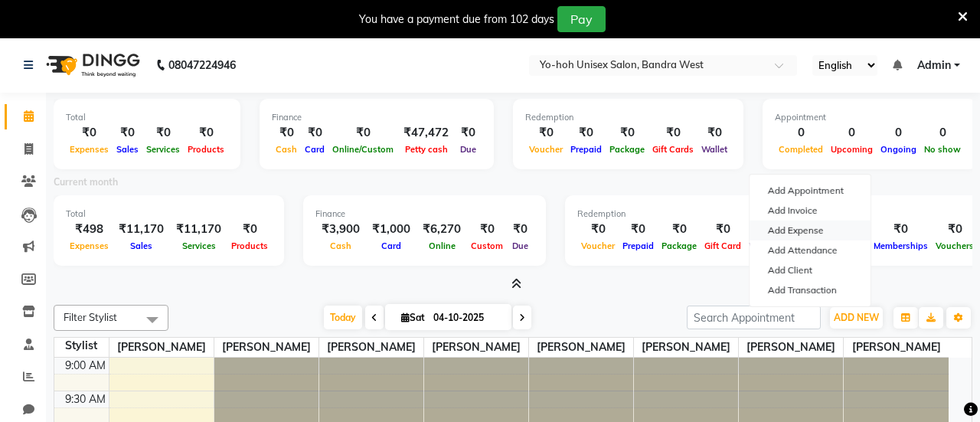
select select "1"
select select "7486"
